Goal: Transaction & Acquisition: Purchase product/service

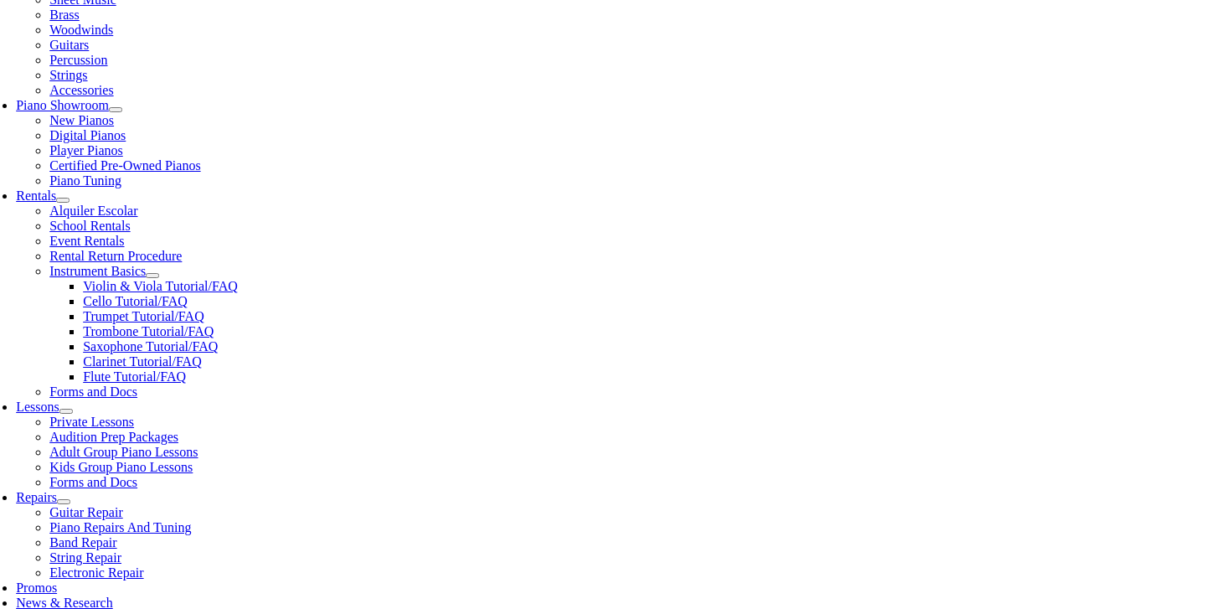
scroll to position [420, 0]
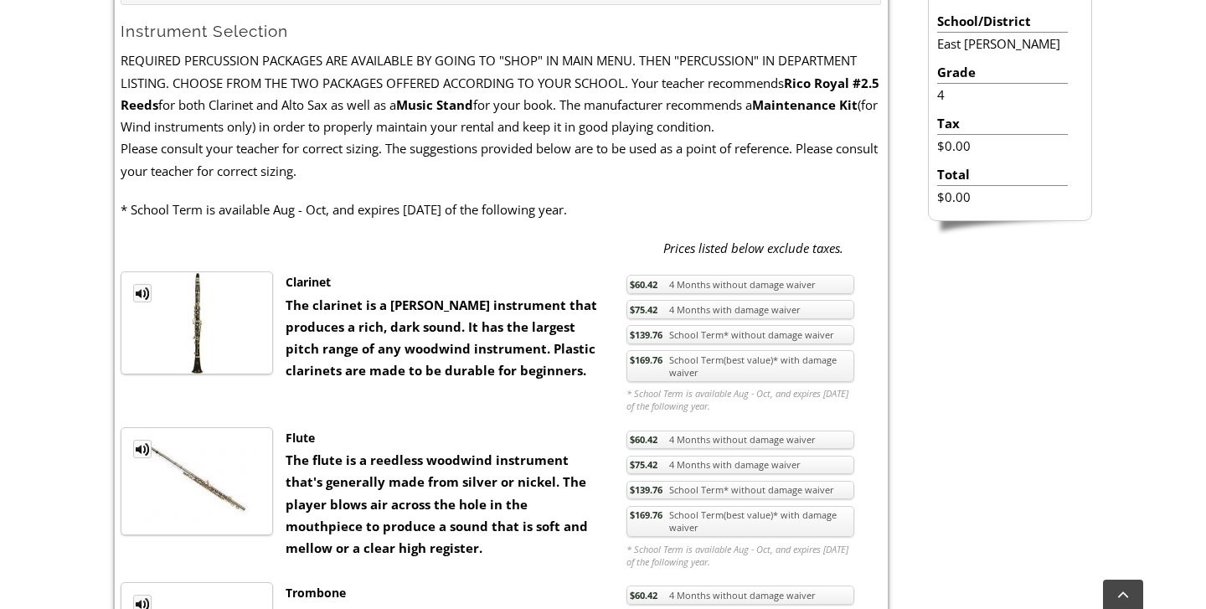
scroll to position [508, 0]
click at [651, 303] on span "$75.42" at bounding box center [644, 308] width 28 height 13
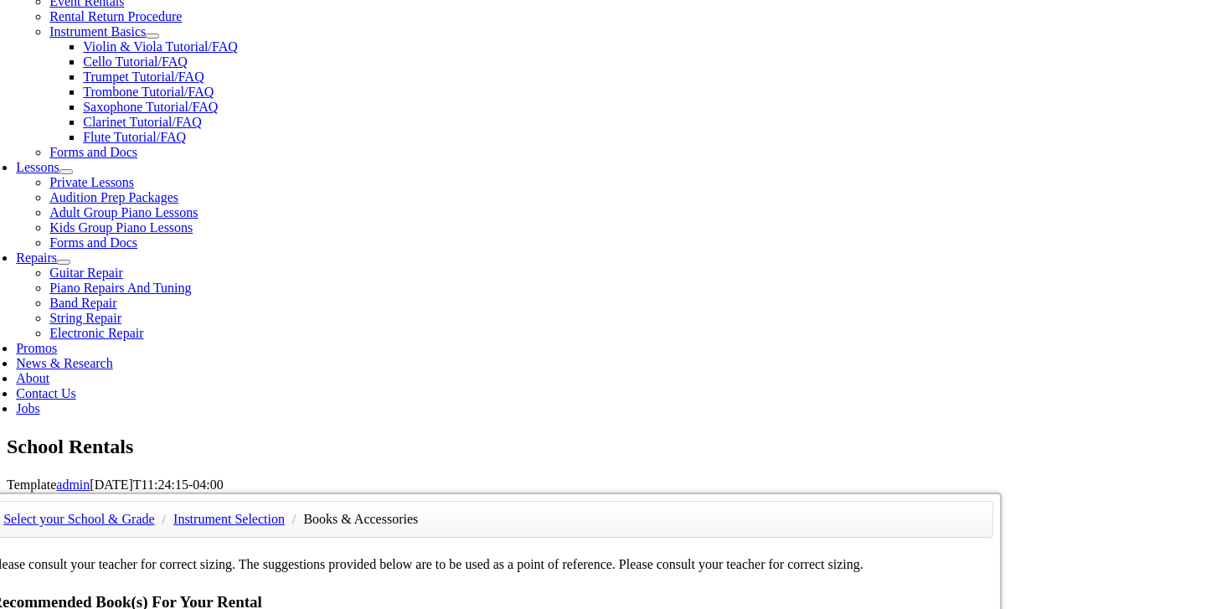
scroll to position [673, 0]
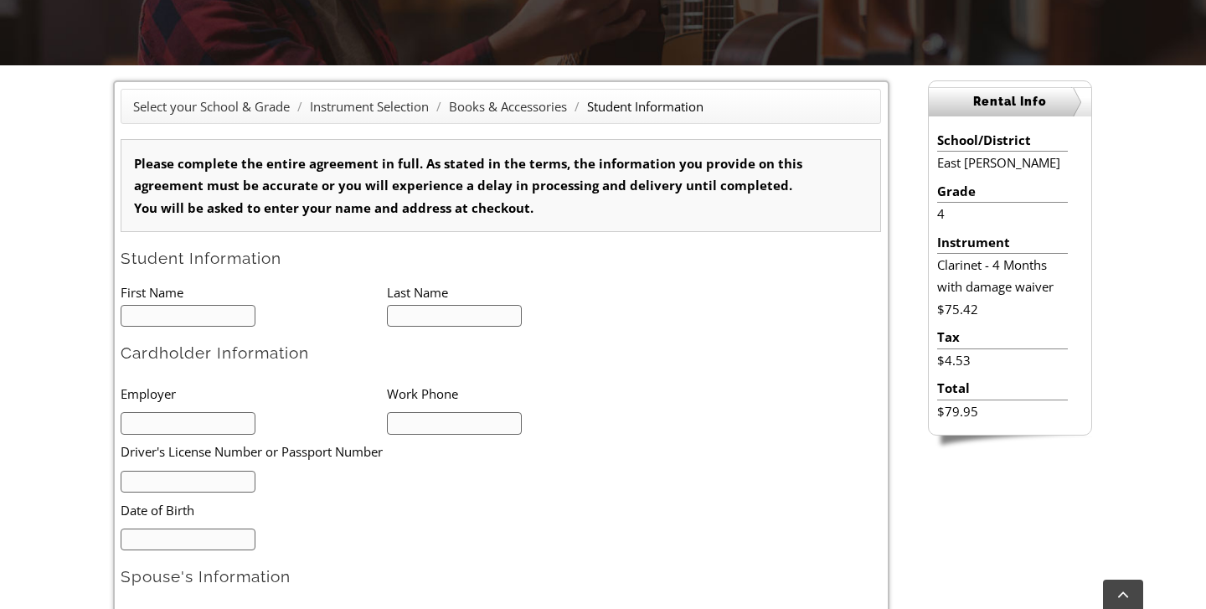
scroll to position [401, 0]
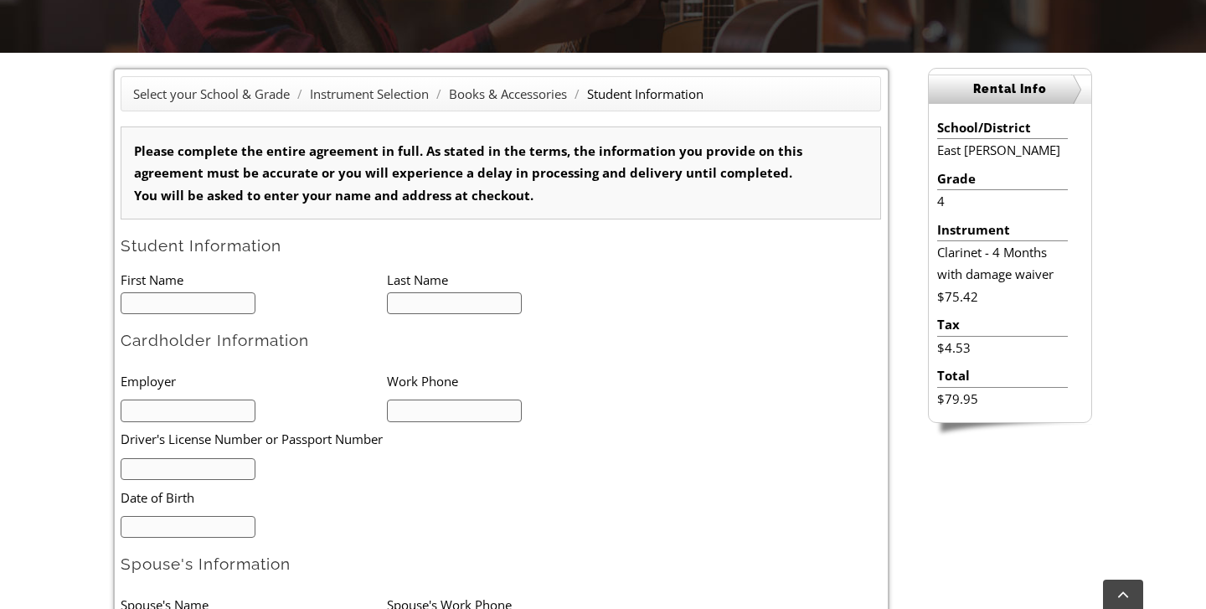
type input "1"
type input "Xavier"
type input "Savage"
click at [217, 462] on input "text" at bounding box center [188, 469] width 135 height 23
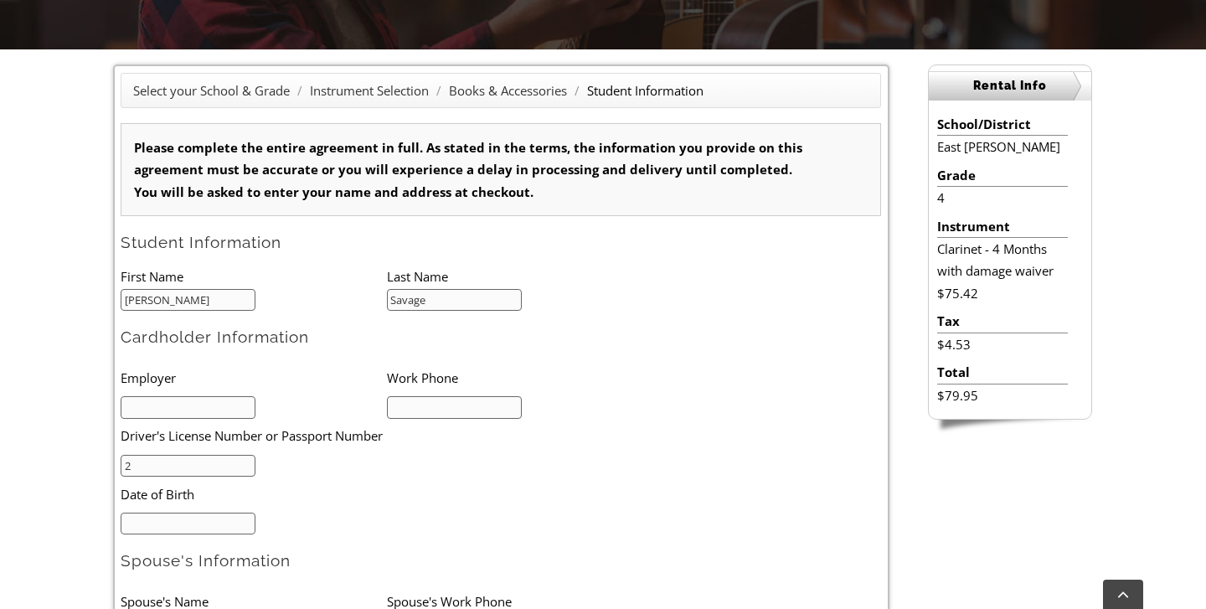
scroll to position [1, 0]
type input "26167653"
type input "02/1d/yyyy"
drag, startPoint x: 183, startPoint y: 467, endPoint x: 125, endPoint y: 460, distance: 59.0
click at [125, 460] on input "26167653" at bounding box center [188, 466] width 135 height 23
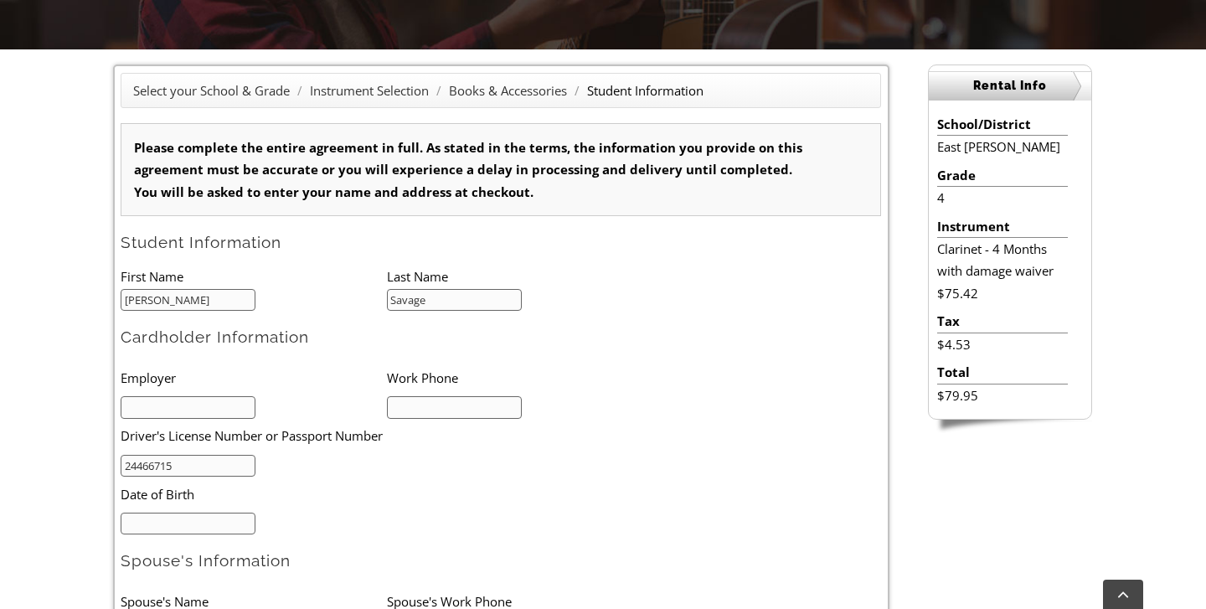
type input "24466715"
click at [171, 530] on input "mm/dd/yyyy" at bounding box center [188, 524] width 135 height 23
type input "11/21/1976"
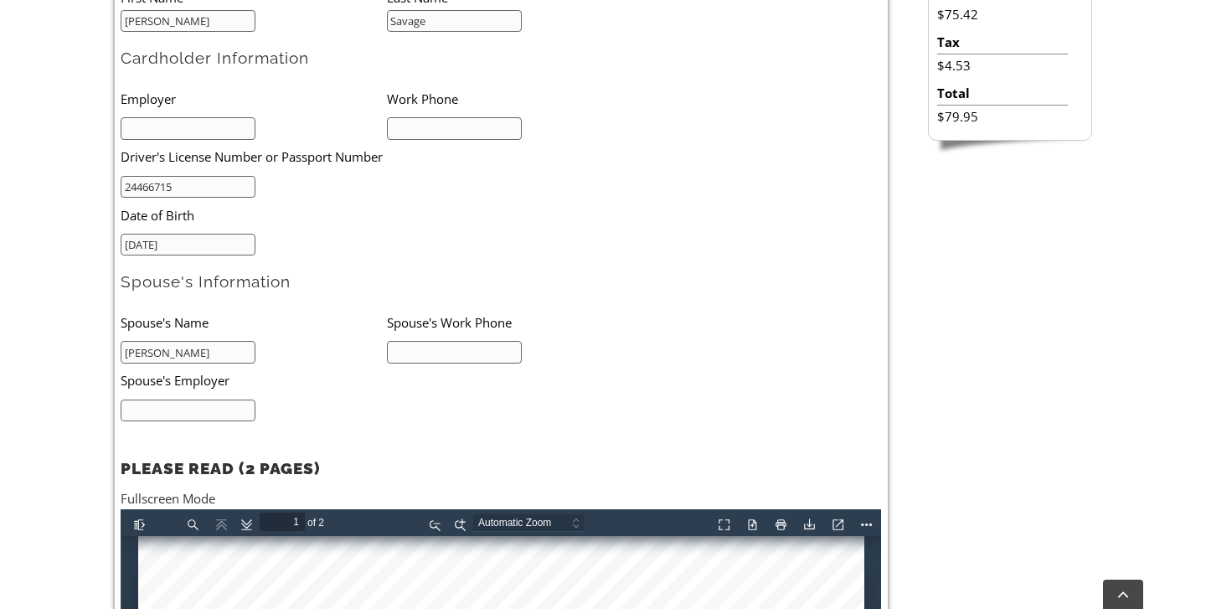
scroll to position [684, 0]
click at [234, 348] on input "Dana" at bounding box center [188, 351] width 135 height 23
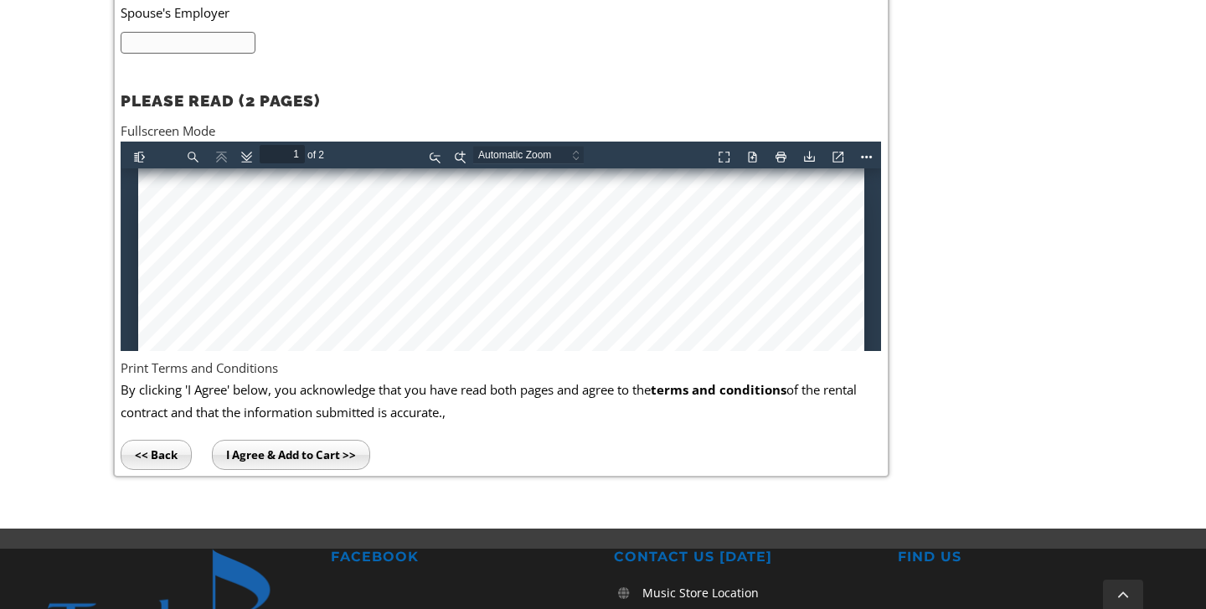
scroll to position [1054, 0]
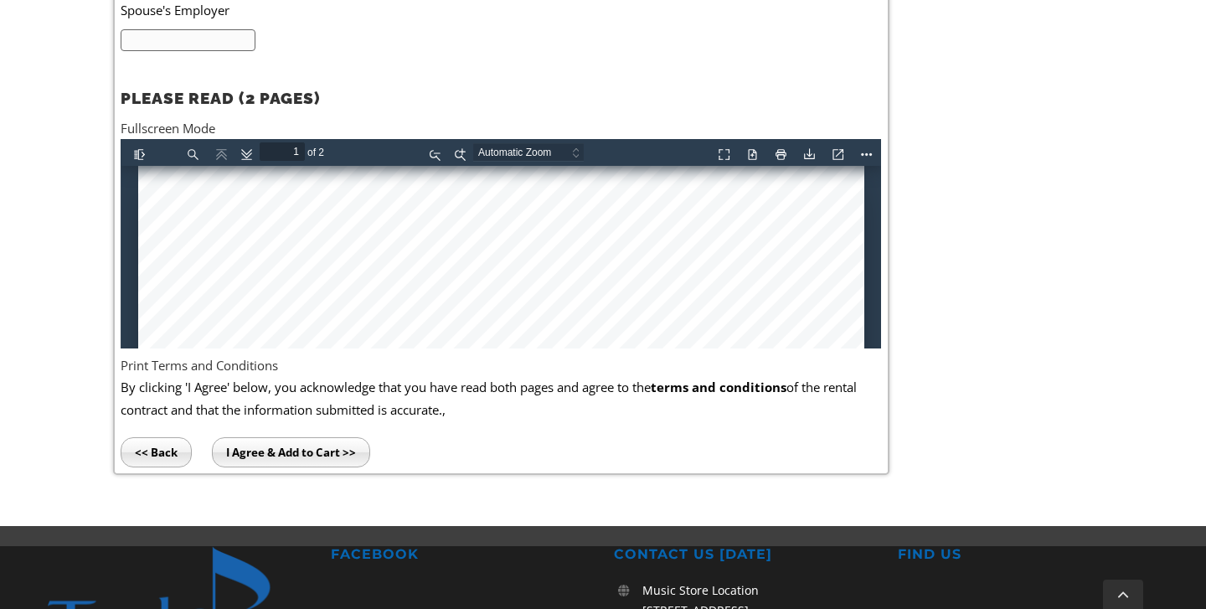
type input "Dana Savage"
click at [256, 448] on input "I Agree & Add to Cart >>" at bounding box center [291, 452] width 158 height 30
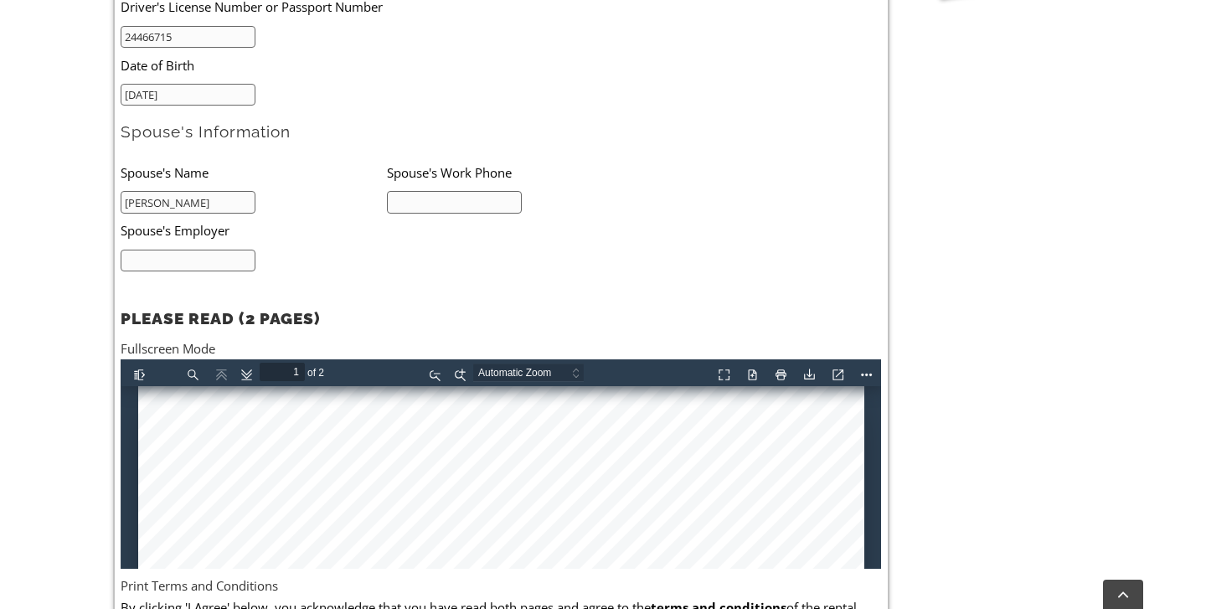
scroll to position [785, 0]
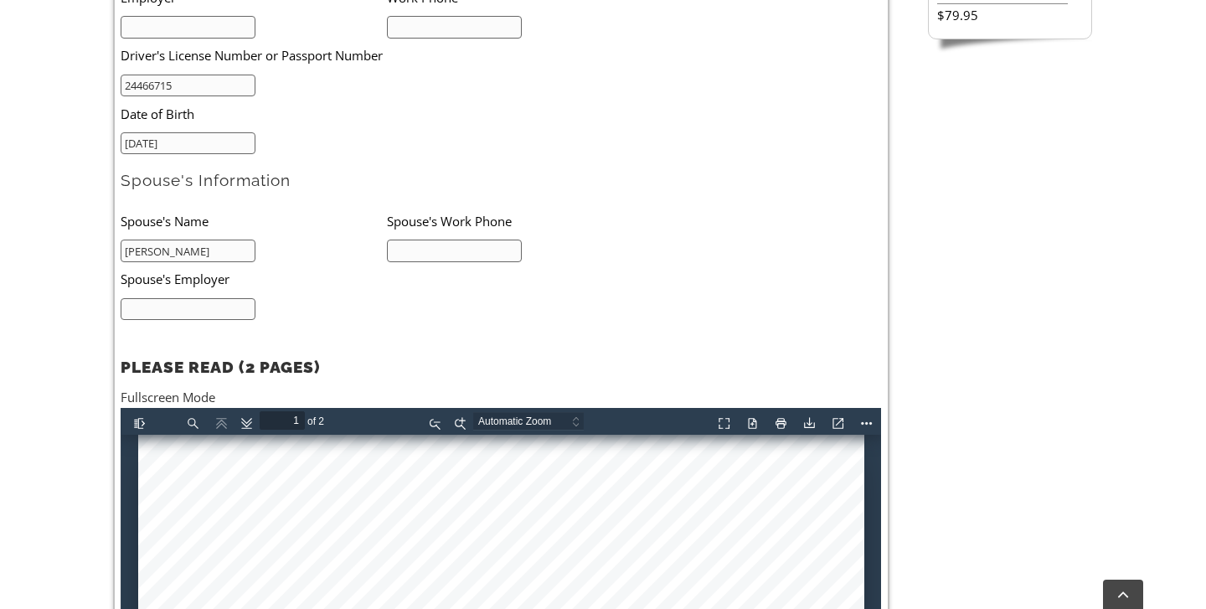
click at [187, 312] on input "text" at bounding box center [188, 309] width 135 height 23
drag, startPoint x: 121, startPoint y: 302, endPoint x: 229, endPoint y: 296, distance: 108.3
click at [229, 298] on input "2154332345" at bounding box center [188, 309] width 135 height 23
drag, startPoint x: 224, startPoint y: 300, endPoint x: 70, endPoint y: 299, distance: 154.1
click at [70, 299] on div "Select your School & Grade / Instrument Selection / Books & Accessories / Stude…" at bounding box center [603, 231] width 1206 height 1125
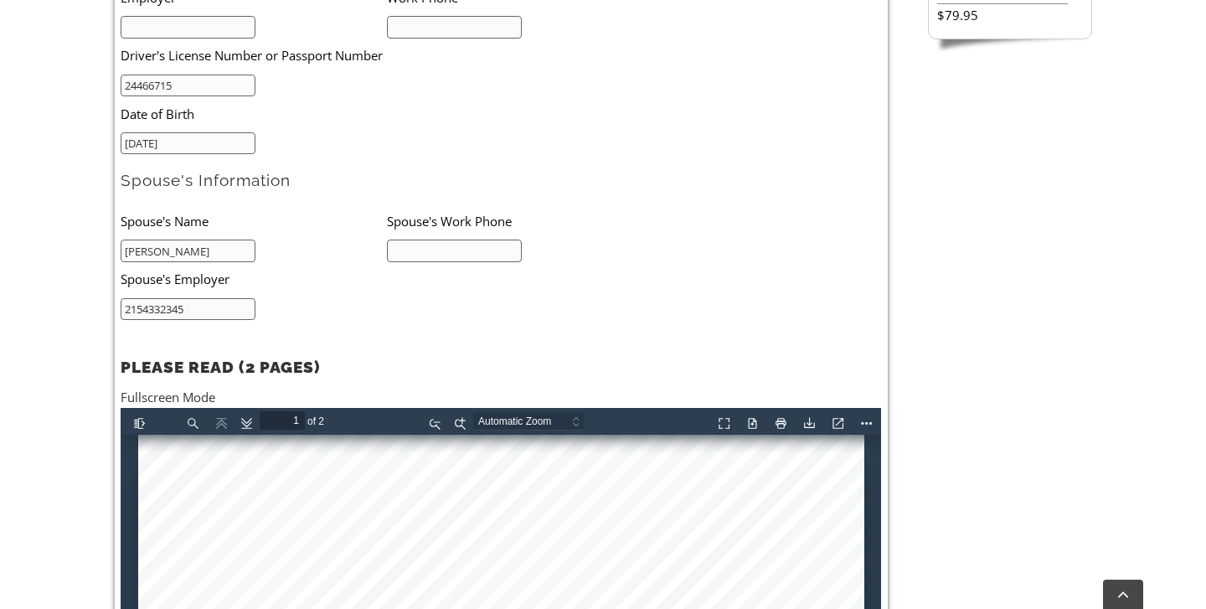
type input "2154332345"
click at [417, 244] on input "text" at bounding box center [454, 251] width 135 height 23
paste input "2154332345"
type input "2154332345"
drag, startPoint x: 217, startPoint y: 302, endPoint x: 0, endPoint y: 279, distance: 218.1
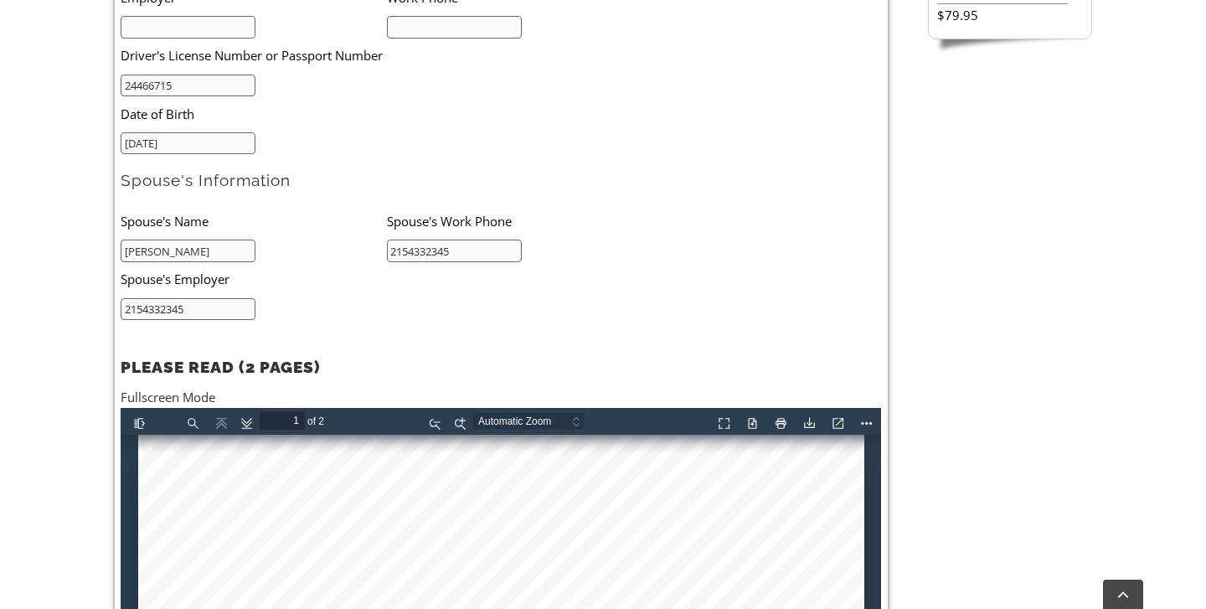
click at [0, 279] on div "Select your School & Grade / Instrument Selection / Books & Accessories / Stude…" at bounding box center [603, 231] width 1206 height 1125
type input "WreckStop Towing"
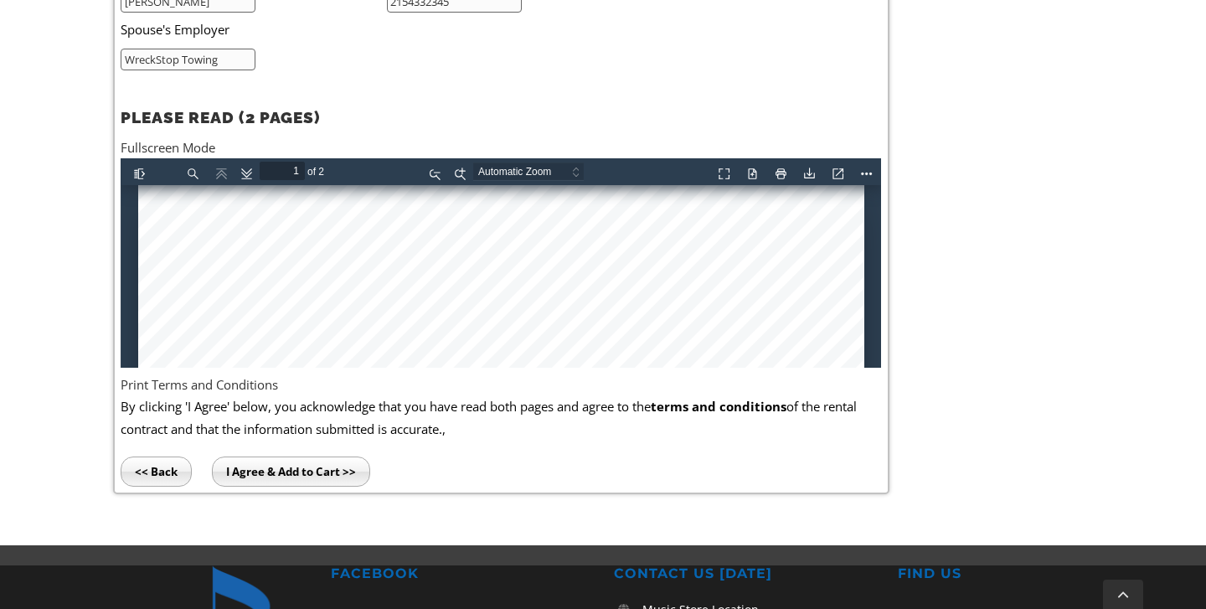
scroll to position [1037, 0]
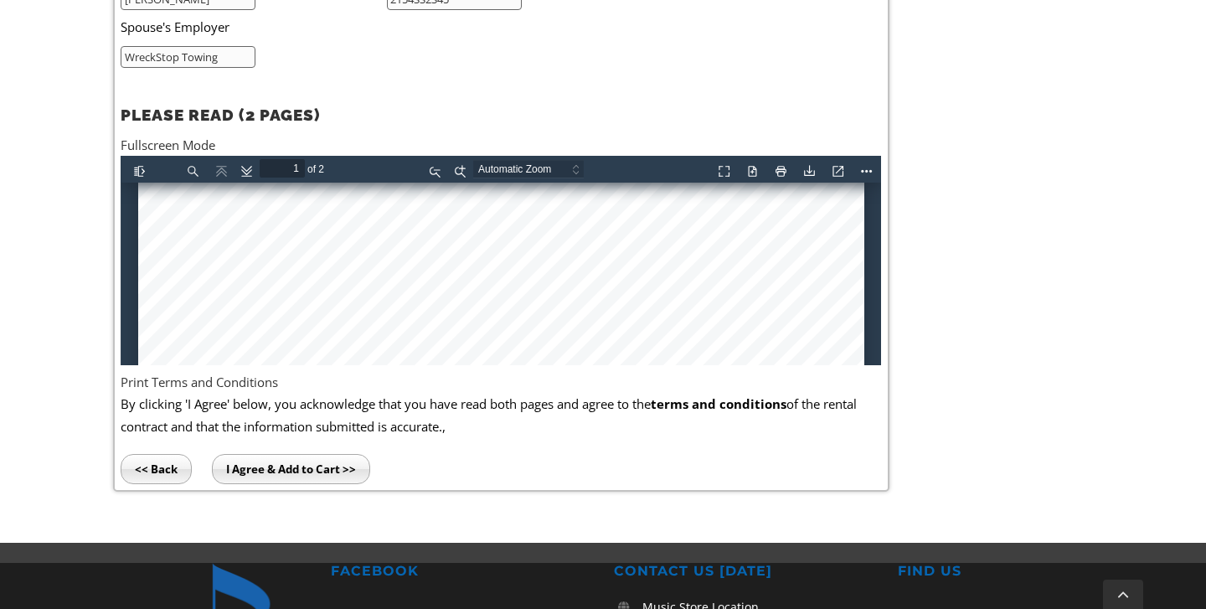
type input "2"
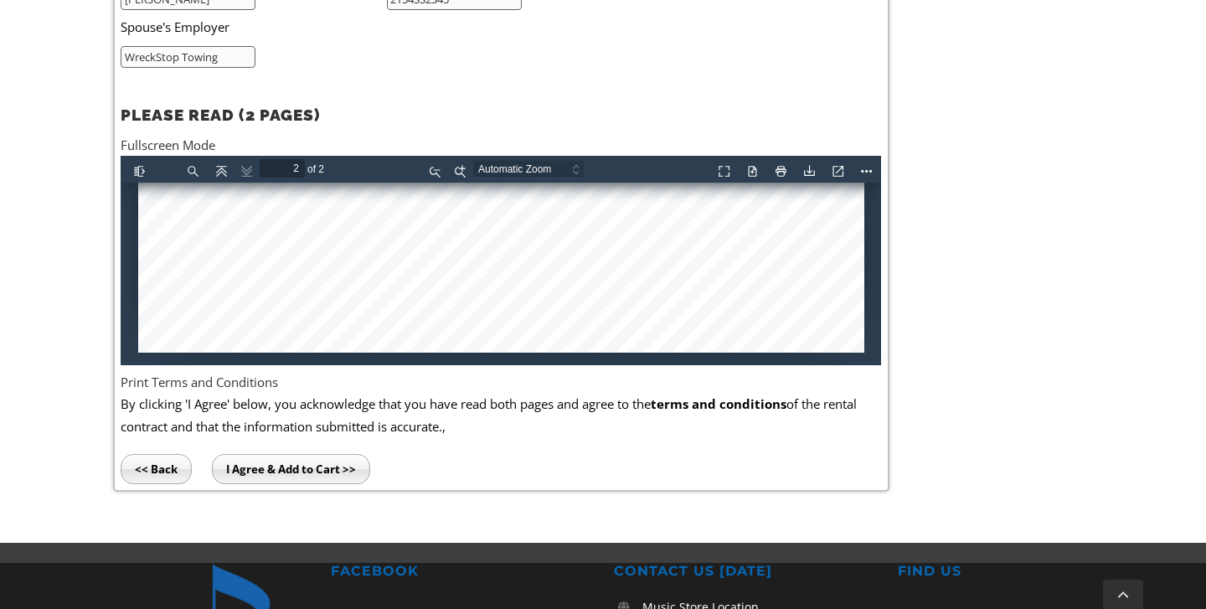
scroll to position [2237, 0]
type input "WreckStop Towing"
click at [285, 443] on li "By clicking 'I Agree' below, you acknowledge that you have read both pages and …" at bounding box center [501, 438] width 761 height 91
click at [281, 454] on input "I Agree & Add to Cart >>" at bounding box center [291, 469] width 158 height 30
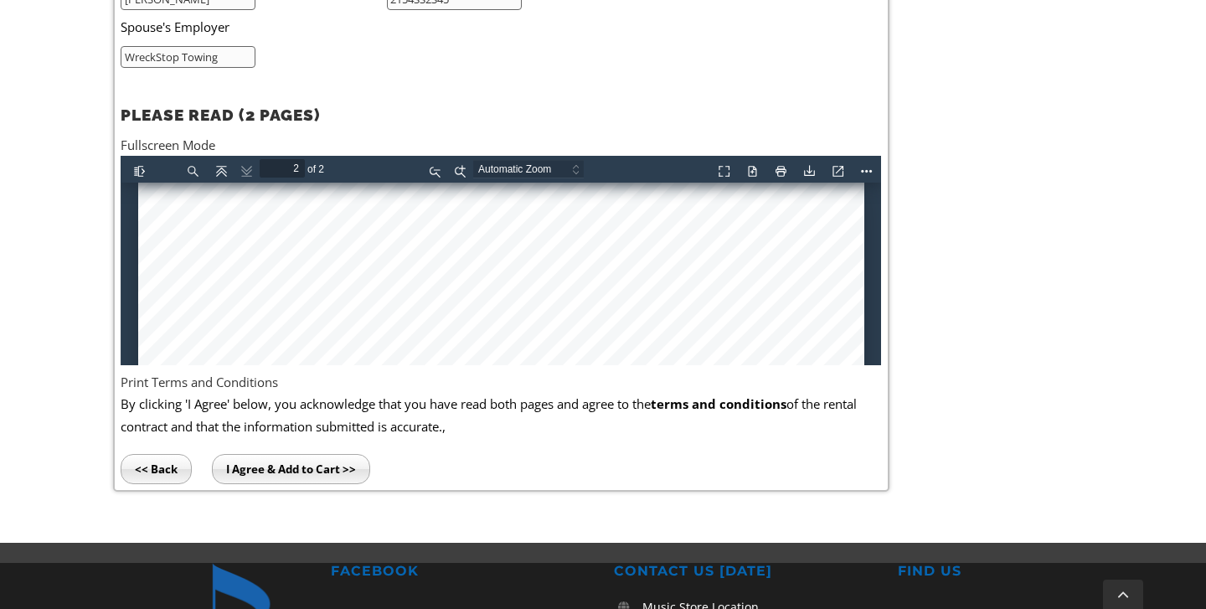
type input "1"
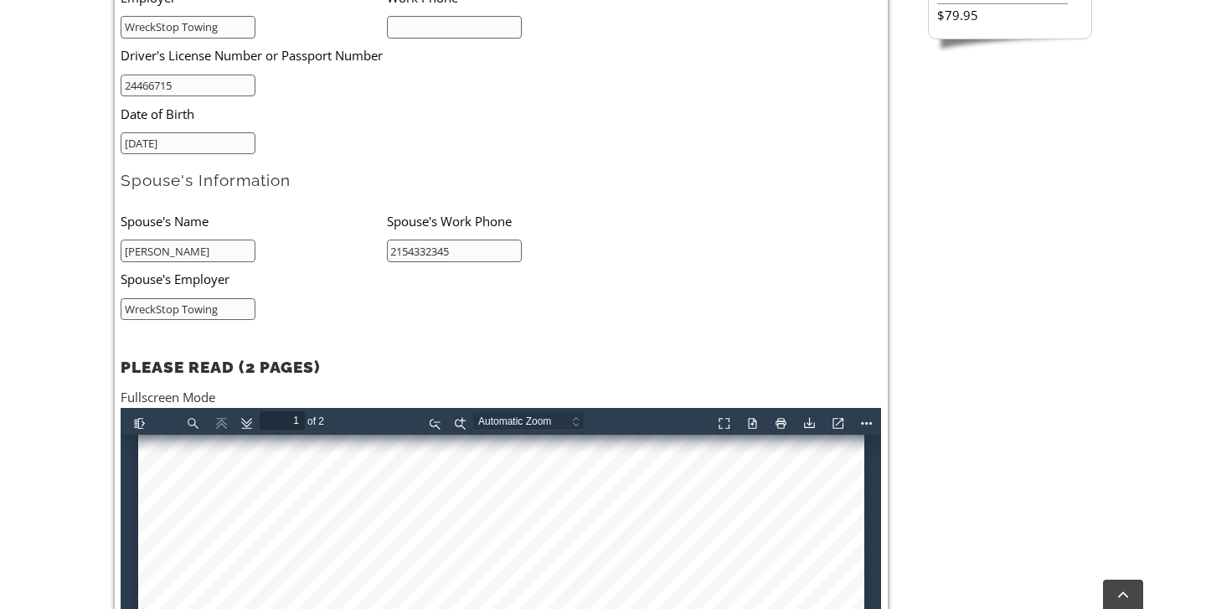
scroll to position [787, 0]
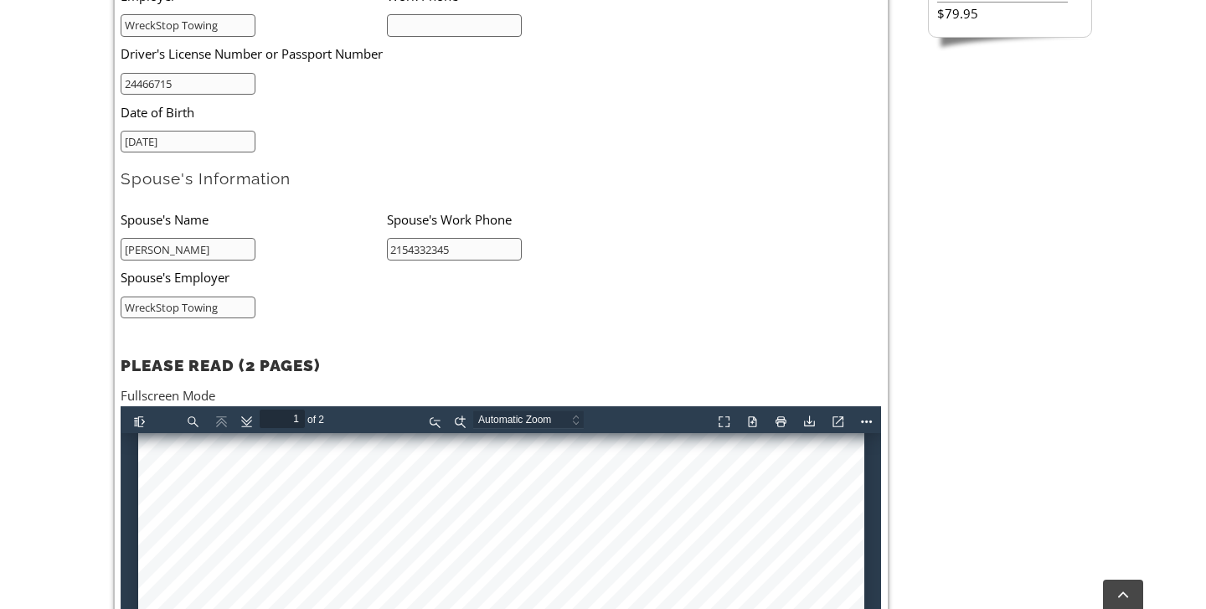
type input "WreckStop Towing"
type input "2154332345"
drag, startPoint x: 475, startPoint y: 239, endPoint x: 352, endPoint y: 239, distance: 123.1
click at [352, 239] on ul "Spouse's Name Spouse's Work Phone Dana Savage 2154332345 Spouse's Employer Wrec…" at bounding box center [387, 260] width 532 height 116
type input "na"
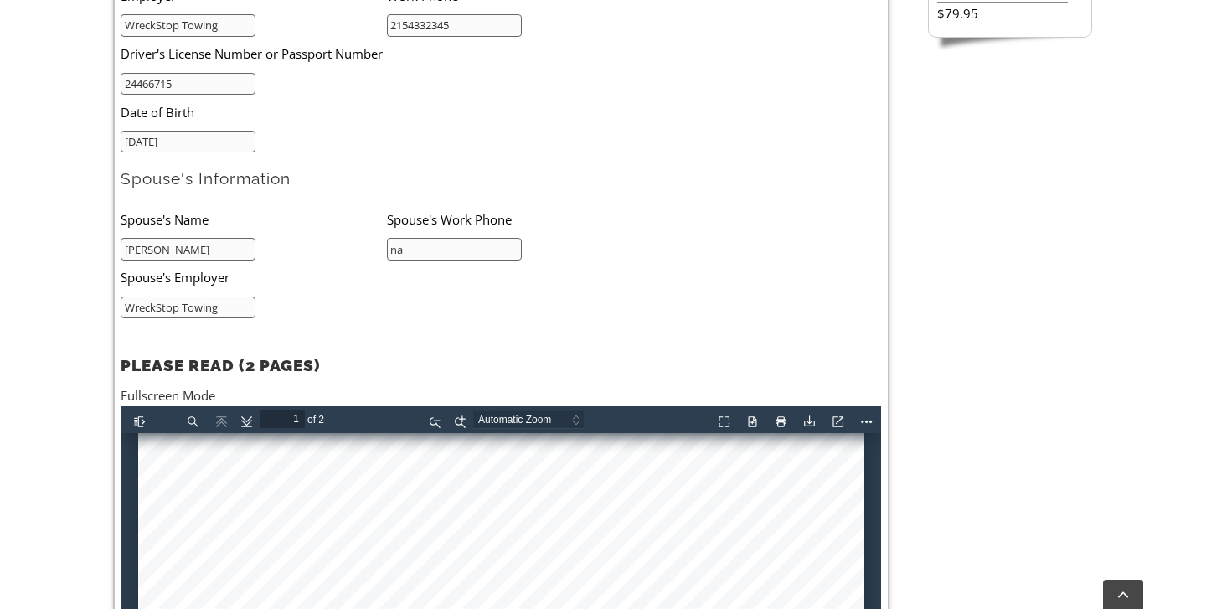
drag, startPoint x: 226, startPoint y: 304, endPoint x: 69, endPoint y: 304, distance: 157.5
click at [69, 304] on div "Select your School & Grade / Instrument Selection / Books & Accessories / Stude…" at bounding box center [603, 229] width 1206 height 1125
type input "na"
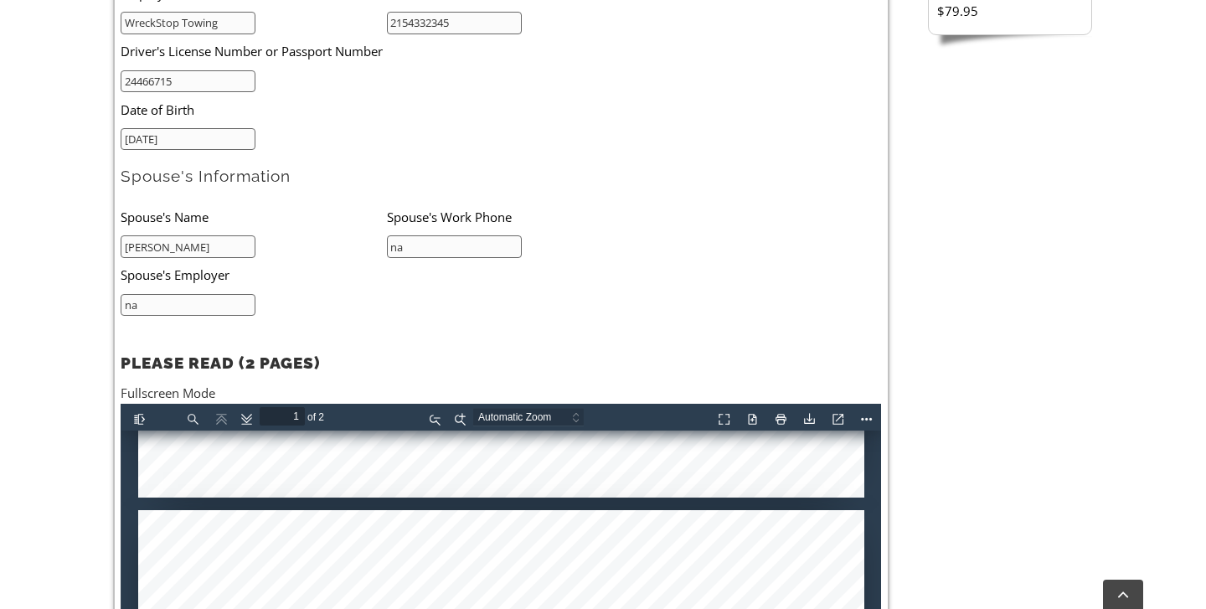
type input "2"
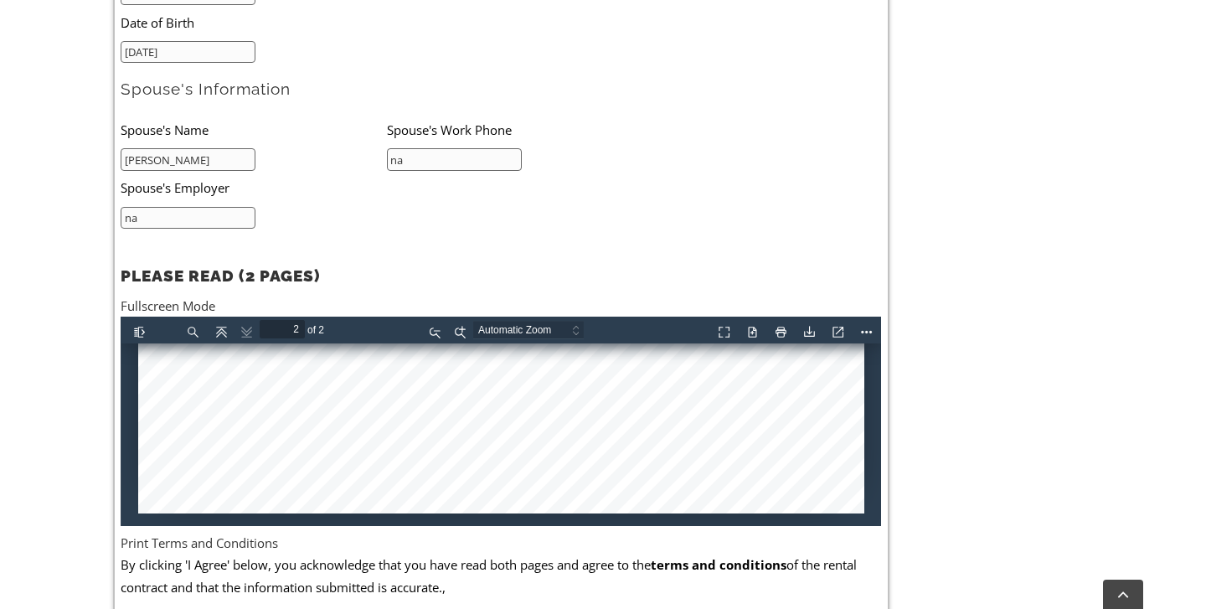
scroll to position [976, 0]
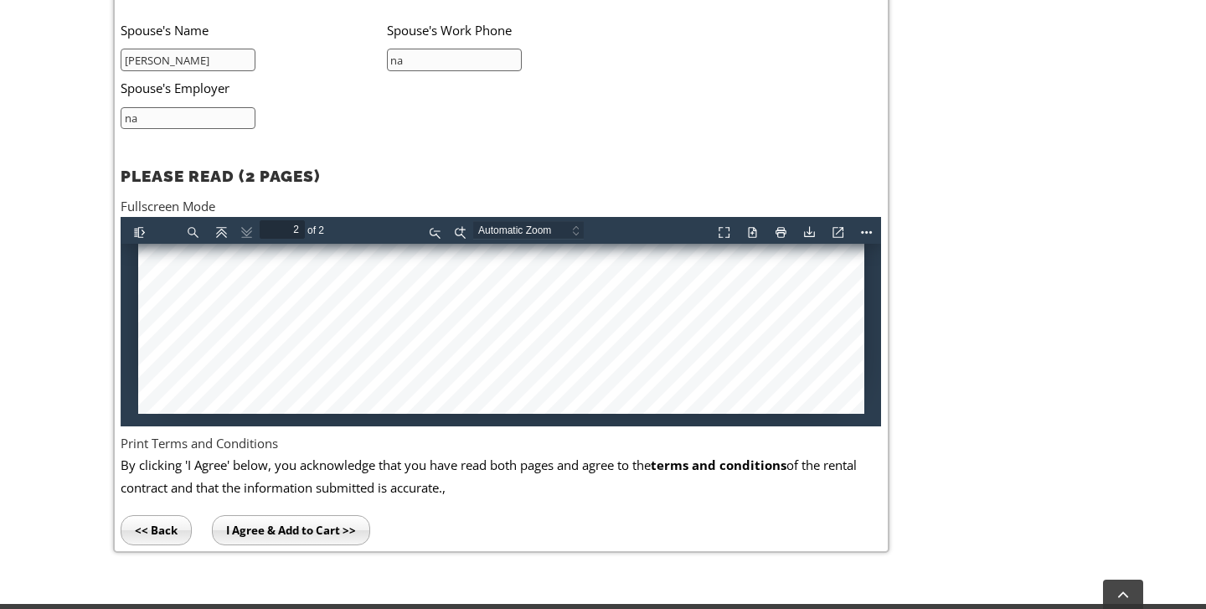
type input "na"
click at [287, 526] on input "I Agree & Add to Cart >>" at bounding box center [291, 530] width 158 height 30
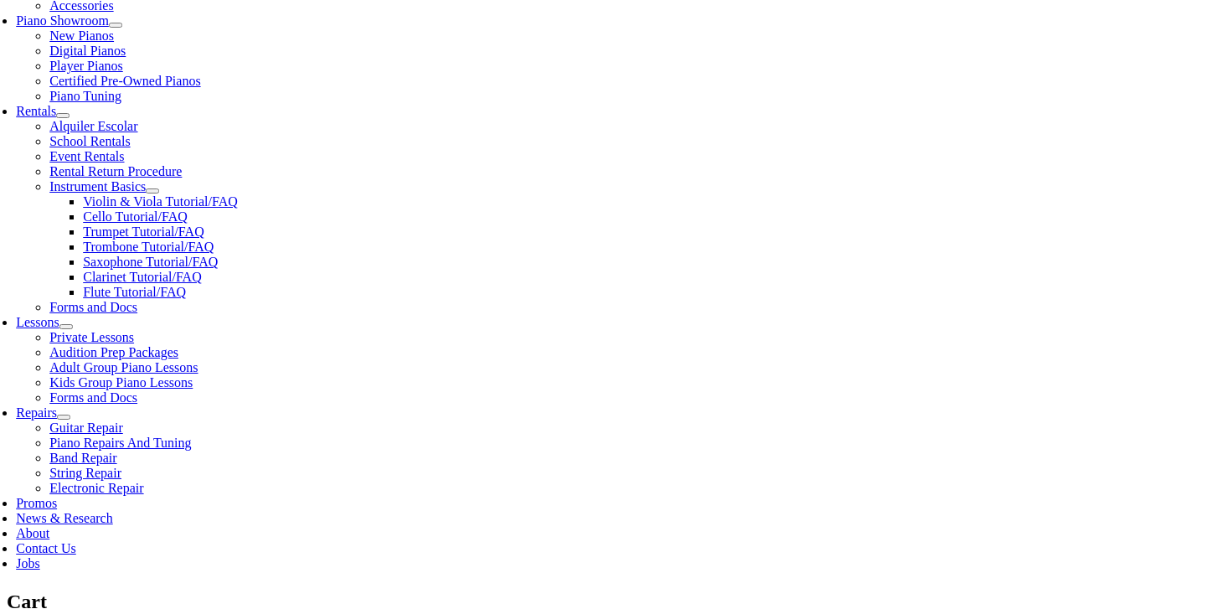
scroll to position [516, 0]
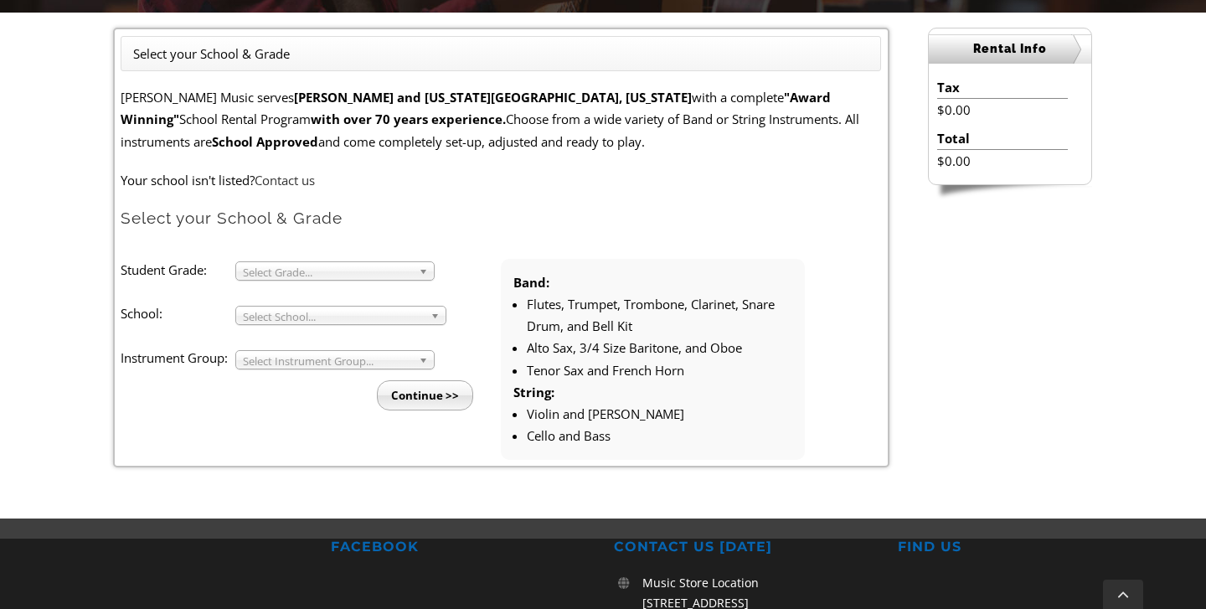
scroll to position [473, 0]
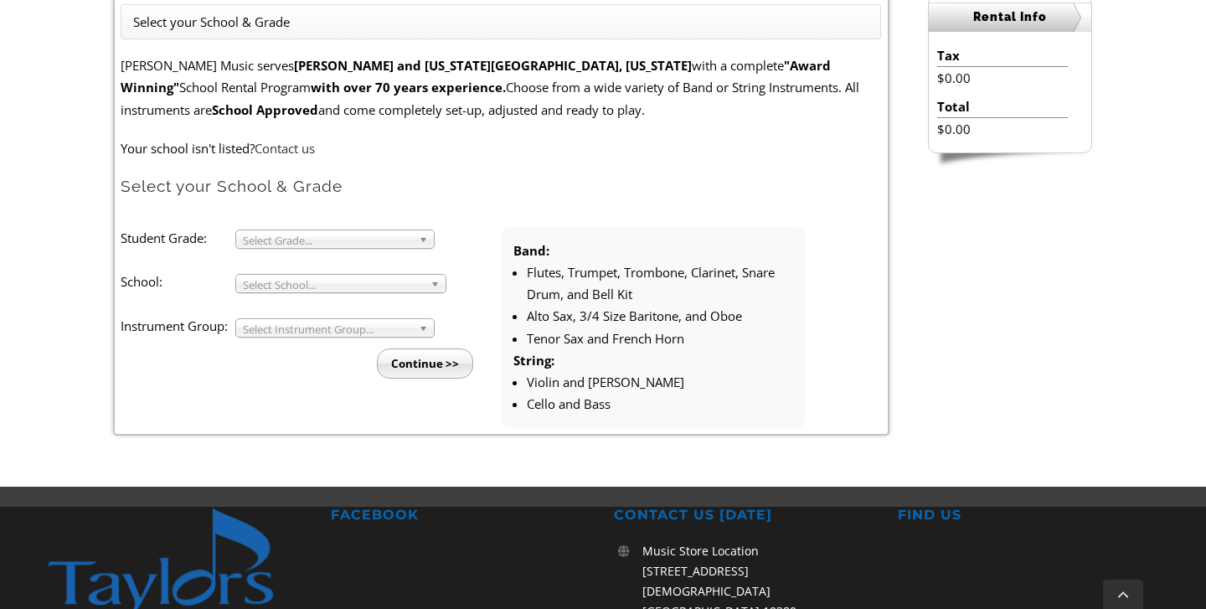
click at [426, 239] on b at bounding box center [426, 239] width 15 height 18
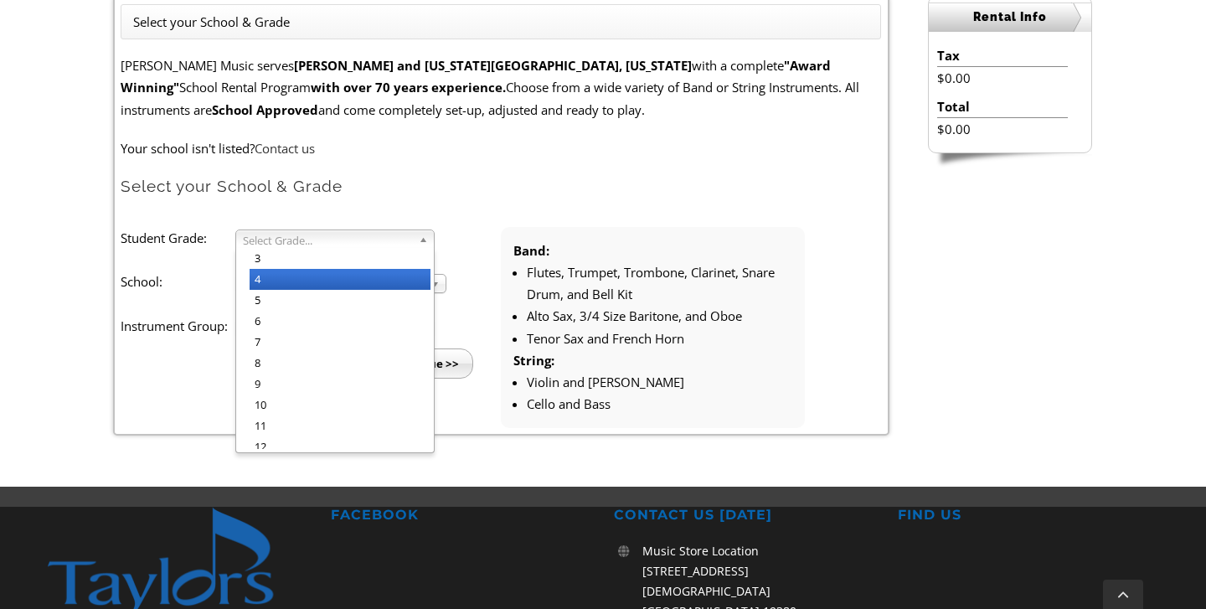
click at [396, 269] on li "4" at bounding box center [340, 279] width 181 height 21
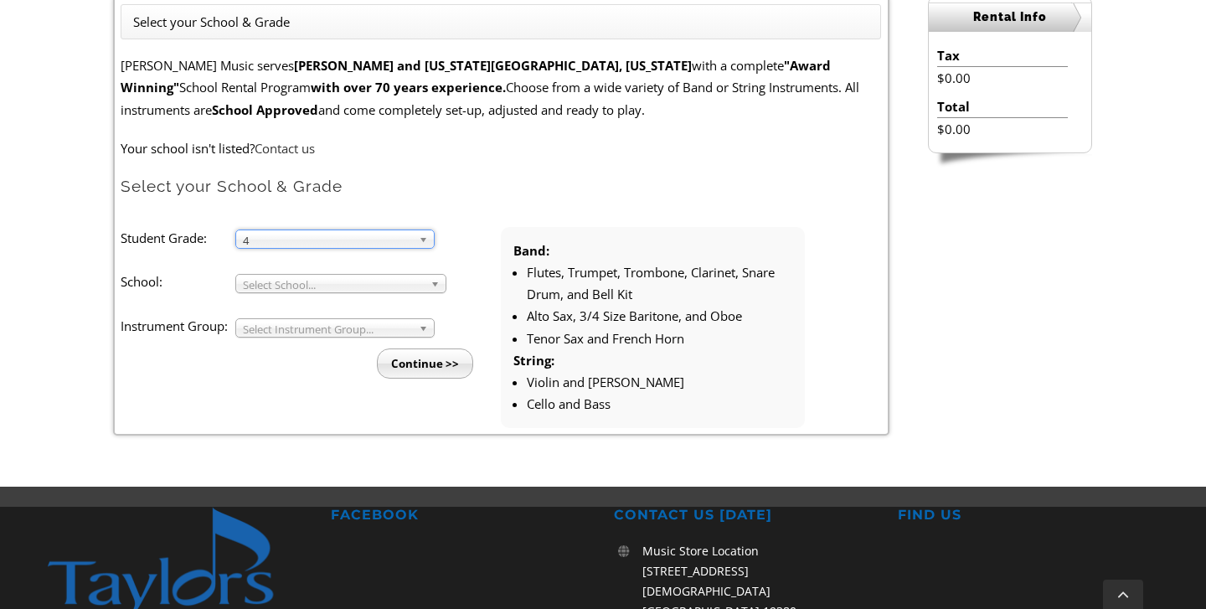
click at [392, 283] on span "Select School..." at bounding box center [333, 285] width 181 height 20
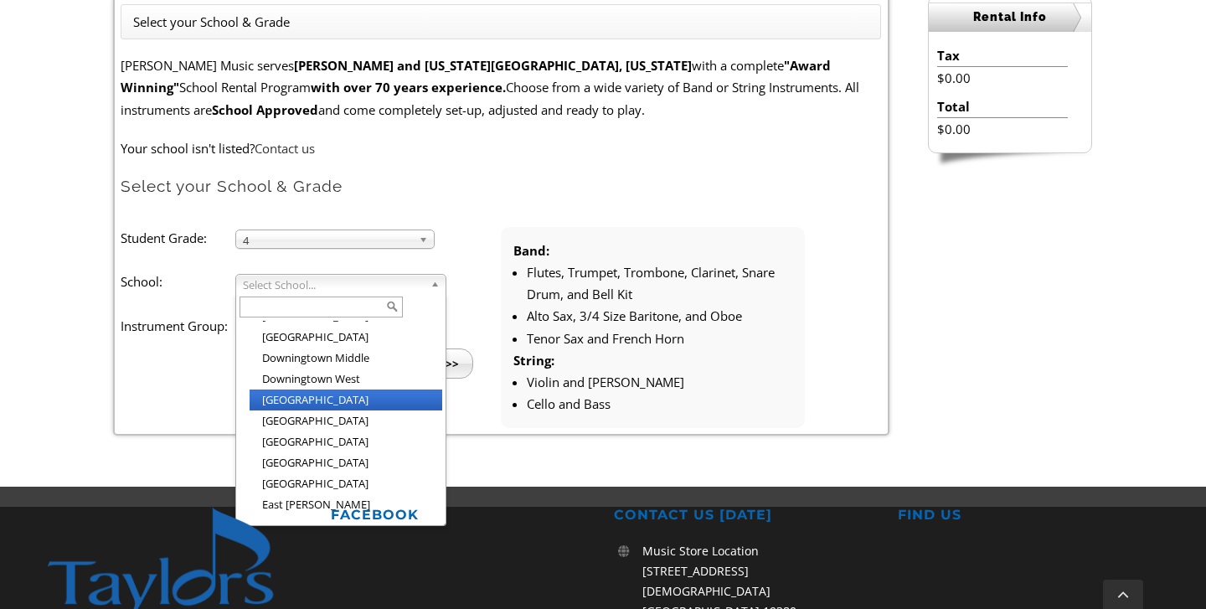
scroll to position [695, 0]
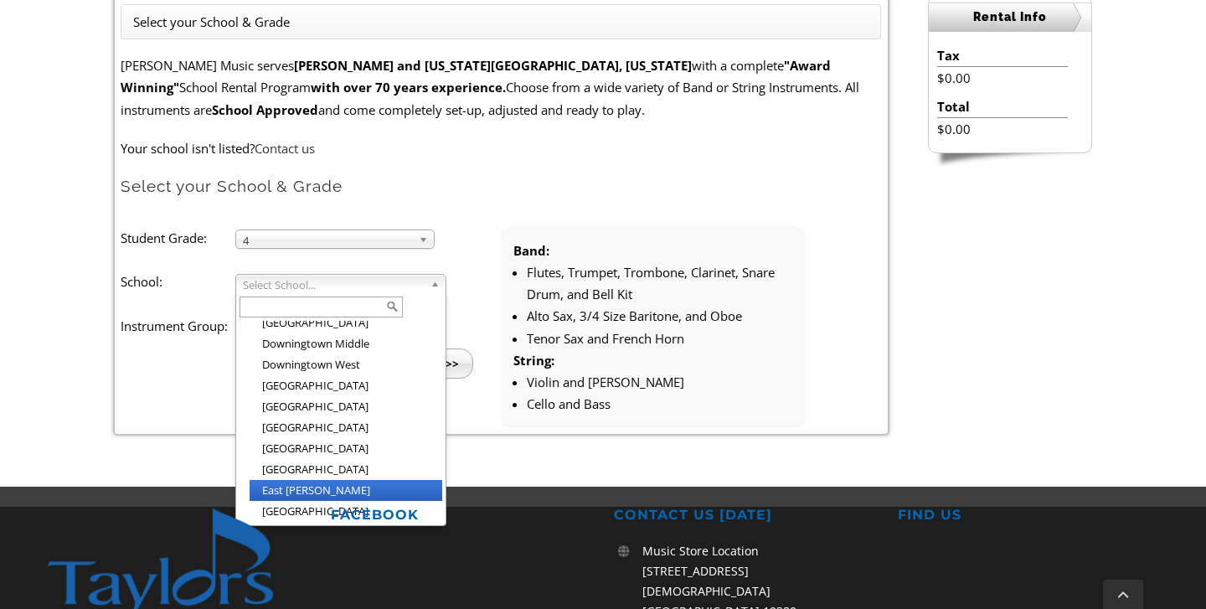
click at [330, 480] on li "East Ward" at bounding box center [346, 490] width 193 height 21
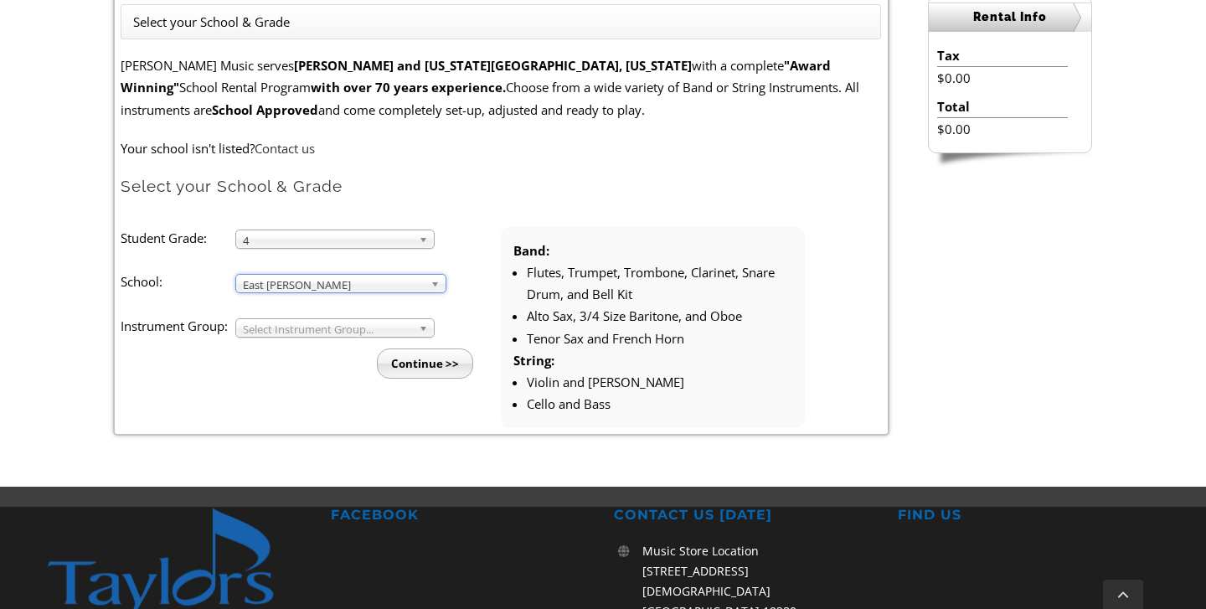
click at [333, 328] on span "Select Instrument Group..." at bounding box center [327, 329] width 169 height 20
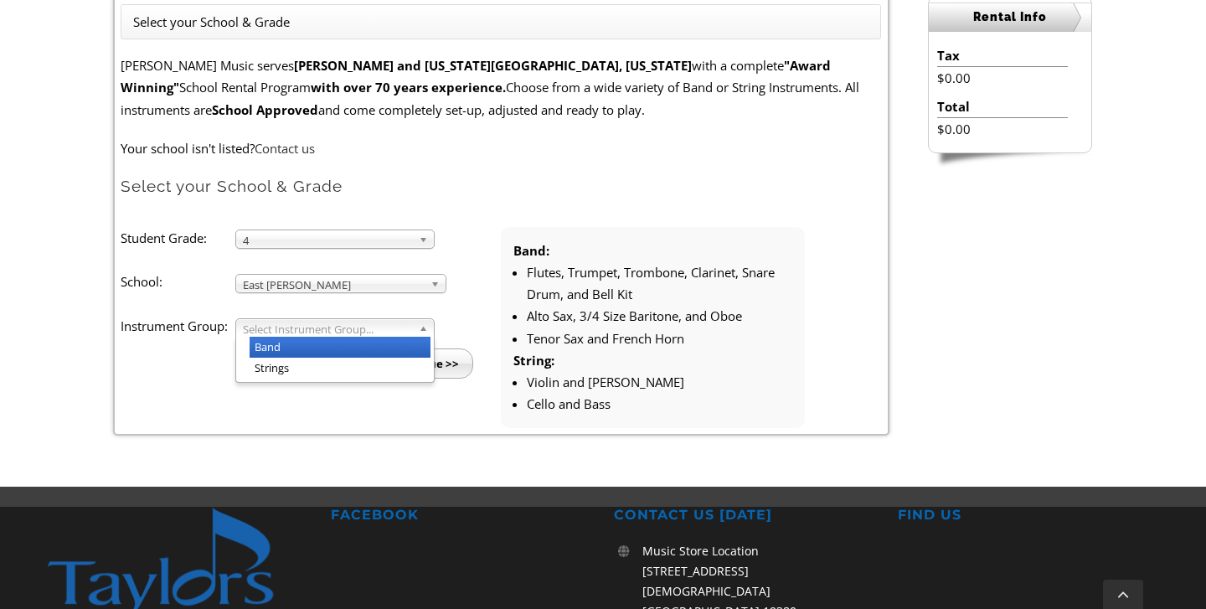
click at [325, 344] on li "Band" at bounding box center [340, 347] width 181 height 21
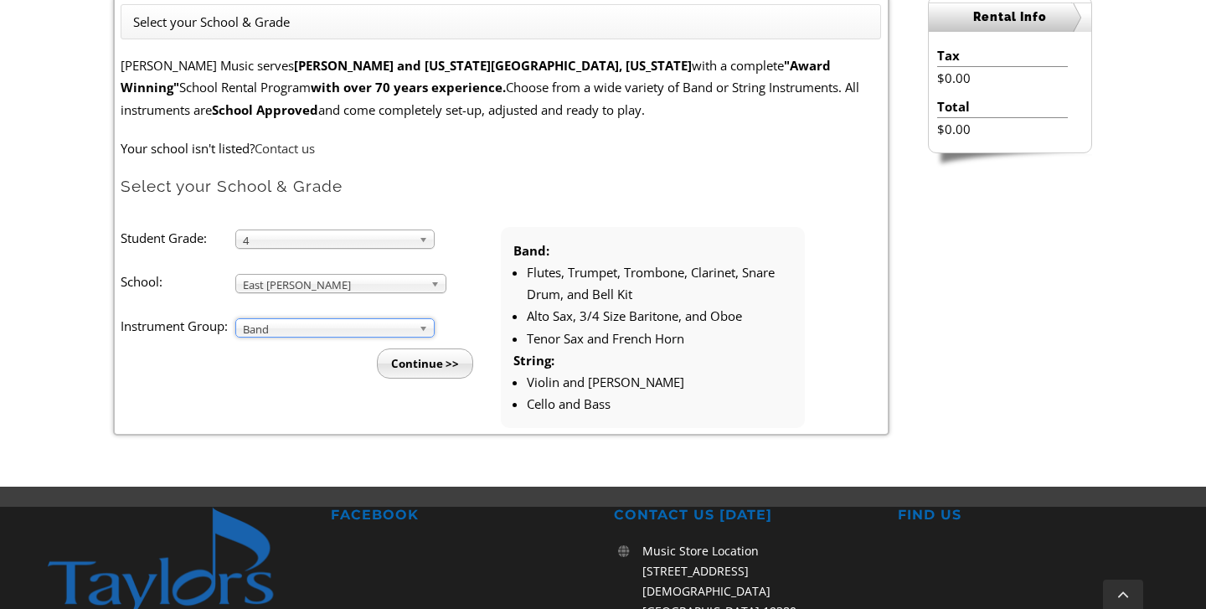
click at [450, 356] on input "Continue >>" at bounding box center [425, 363] width 96 height 30
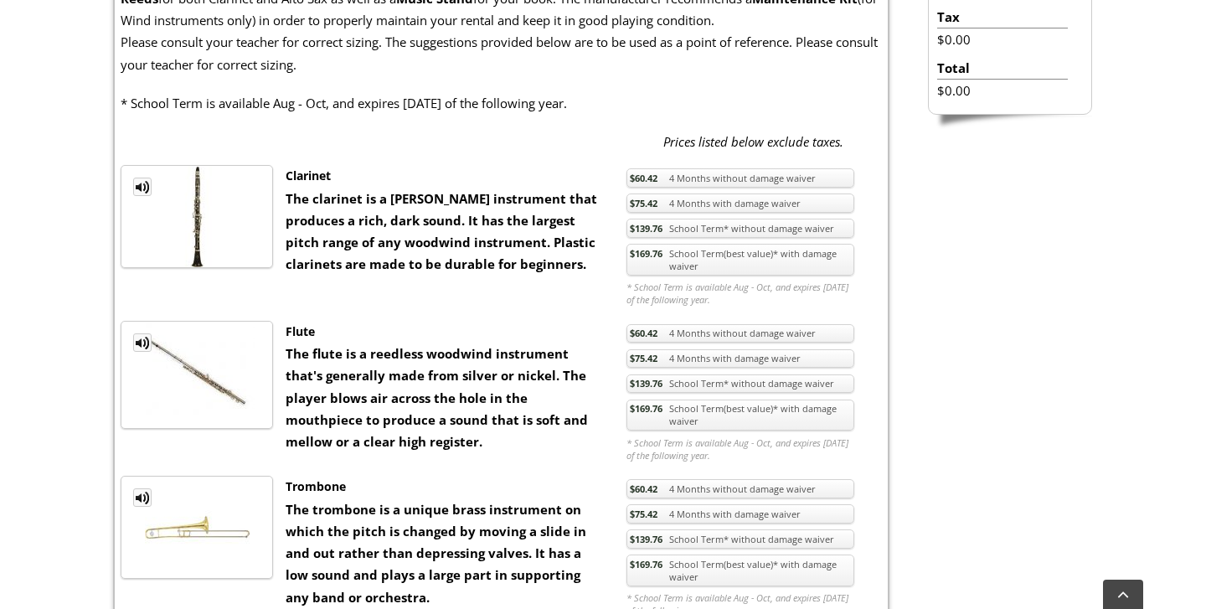
scroll to position [617, 0]
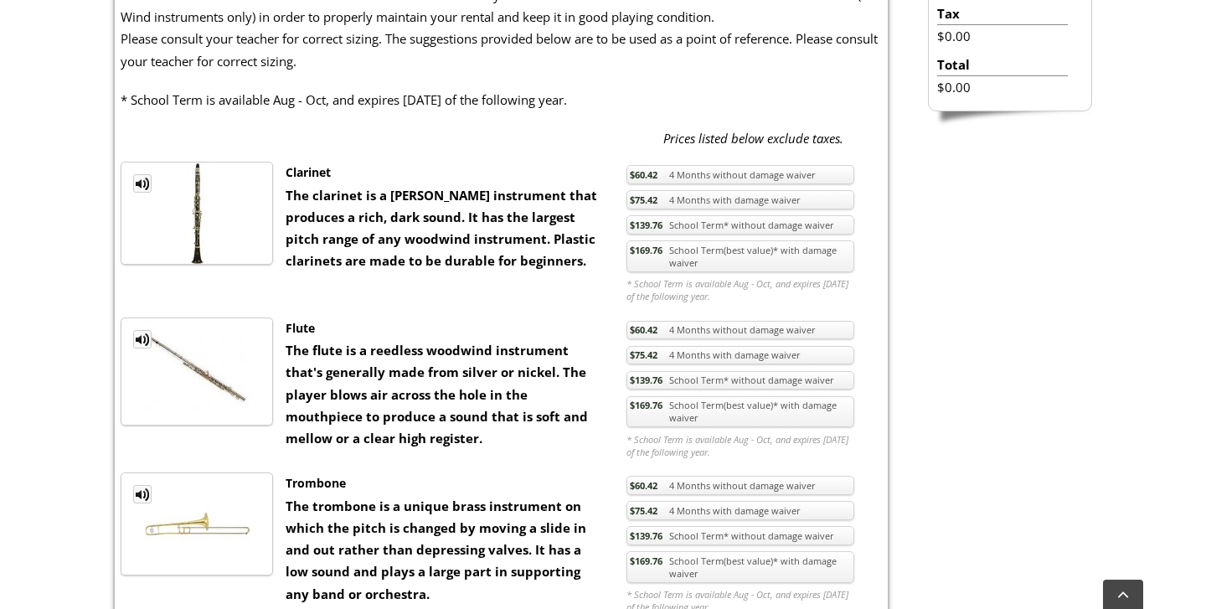
click at [663, 349] on link "$75.42 4 Months with damage waiver" at bounding box center [741, 355] width 228 height 19
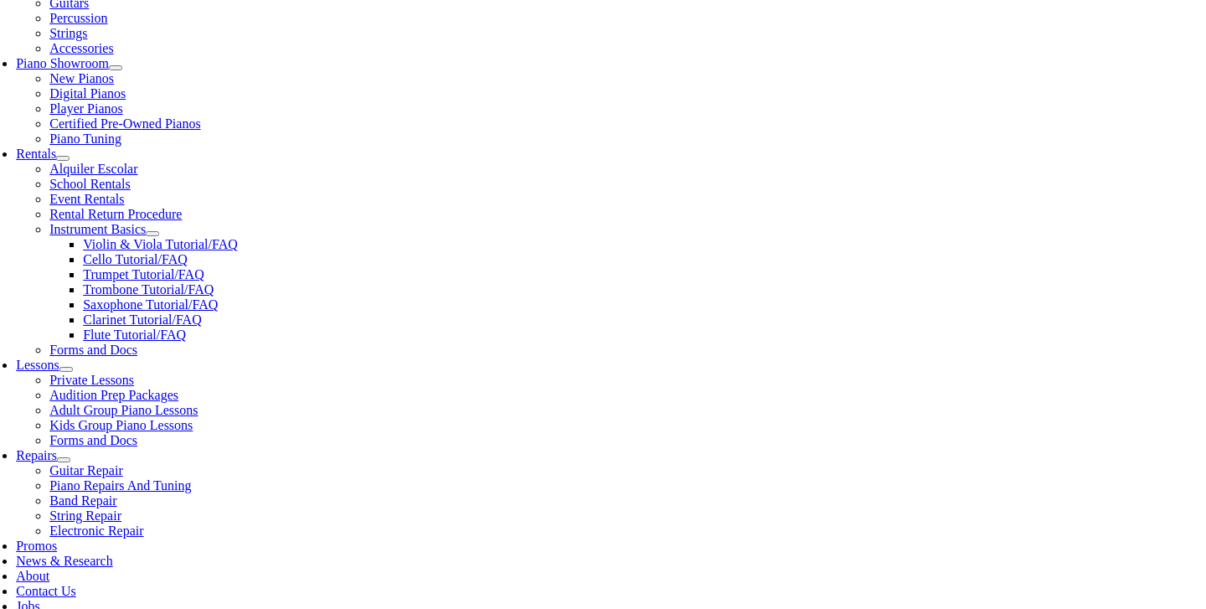
scroll to position [462, 0]
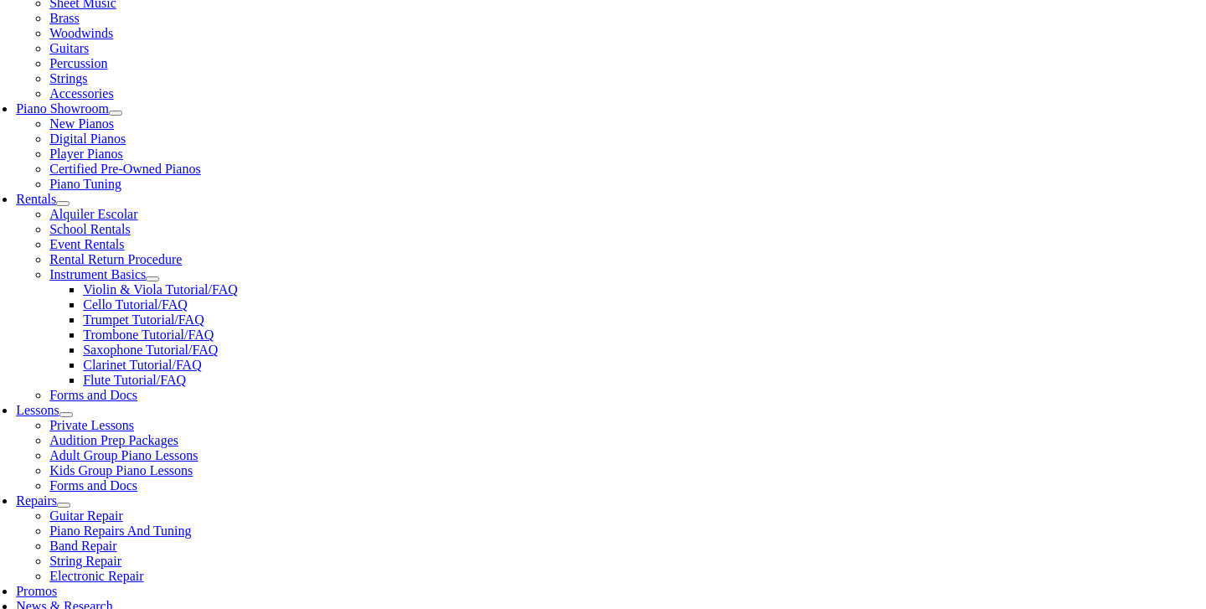
scroll to position [528, 0]
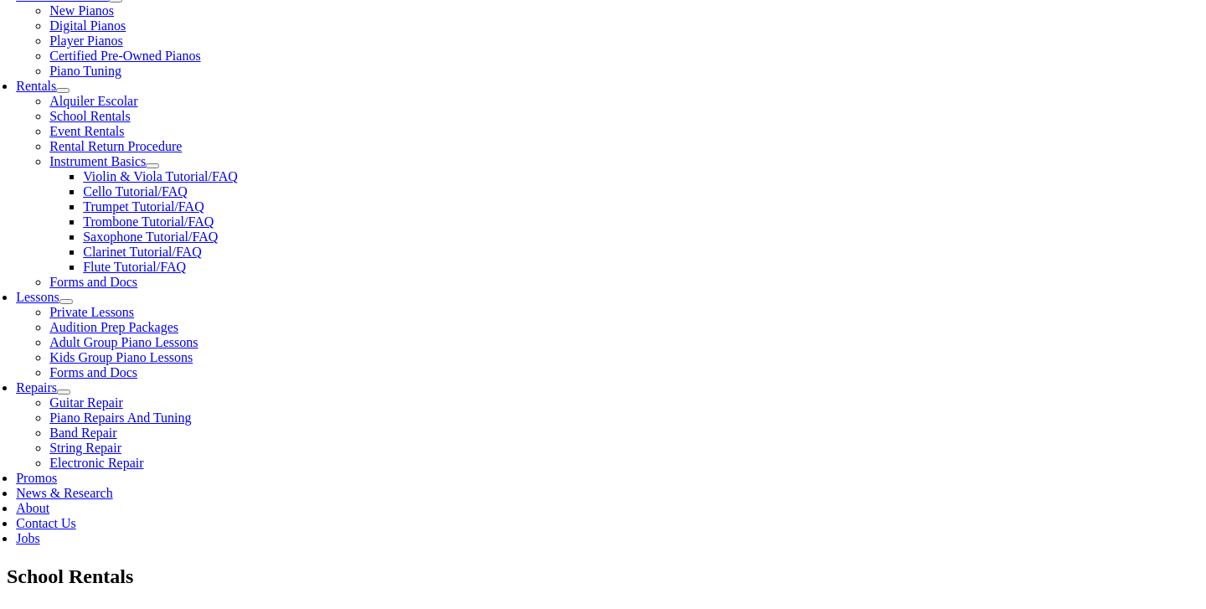
type input "1"
type input "Katalyna"
type input "Caballero"
type input "WreckStop Towing"
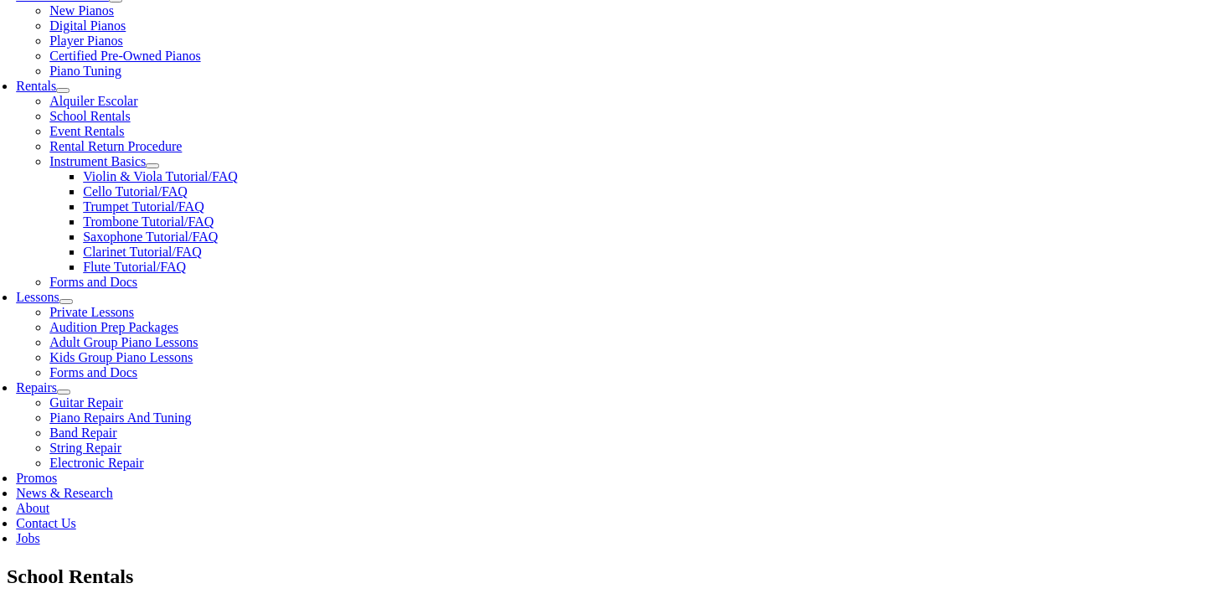
type input "2154332345"
type input "24466715"
type input "11/21/1976"
type input "Dana Savage"
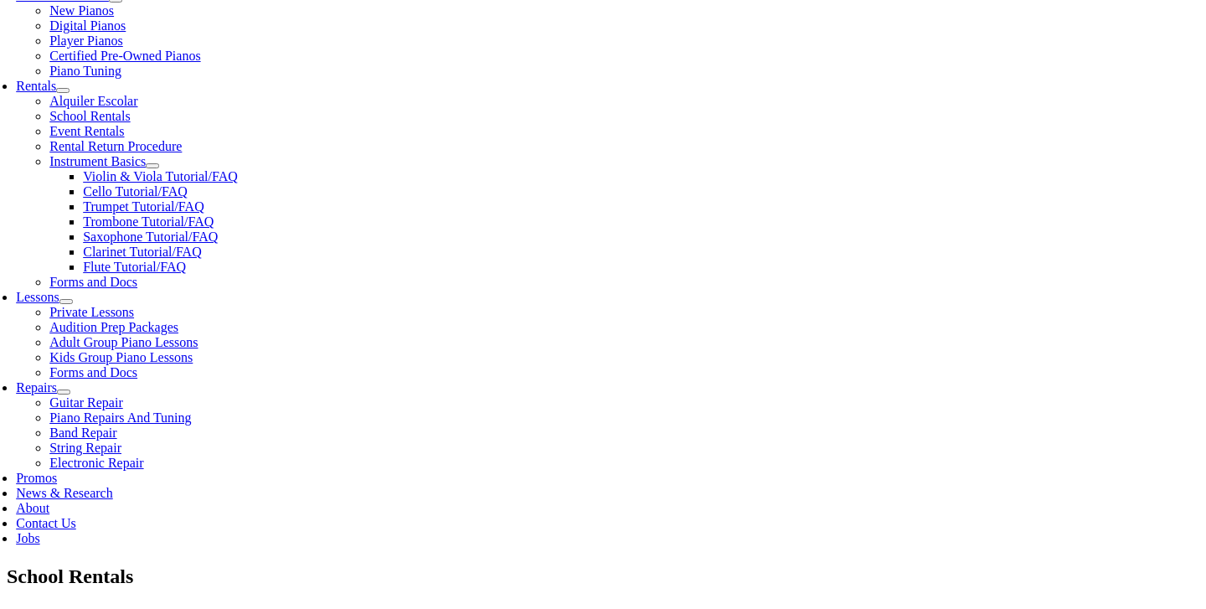
type input "m"
type input "na"
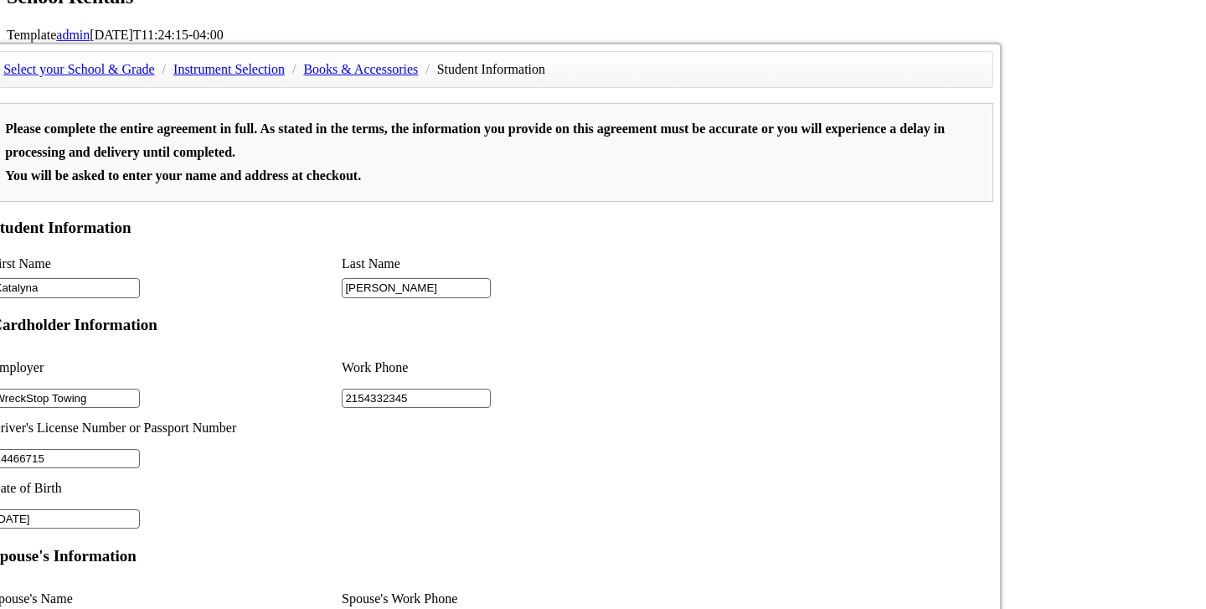
scroll to position [1119, 0]
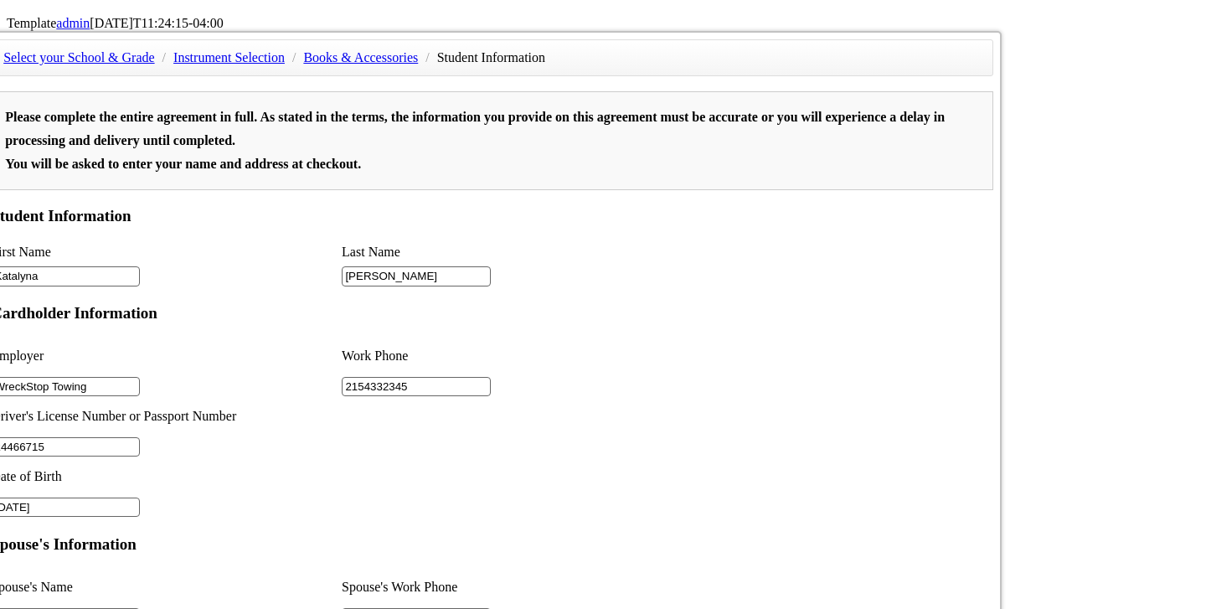
type input "na"
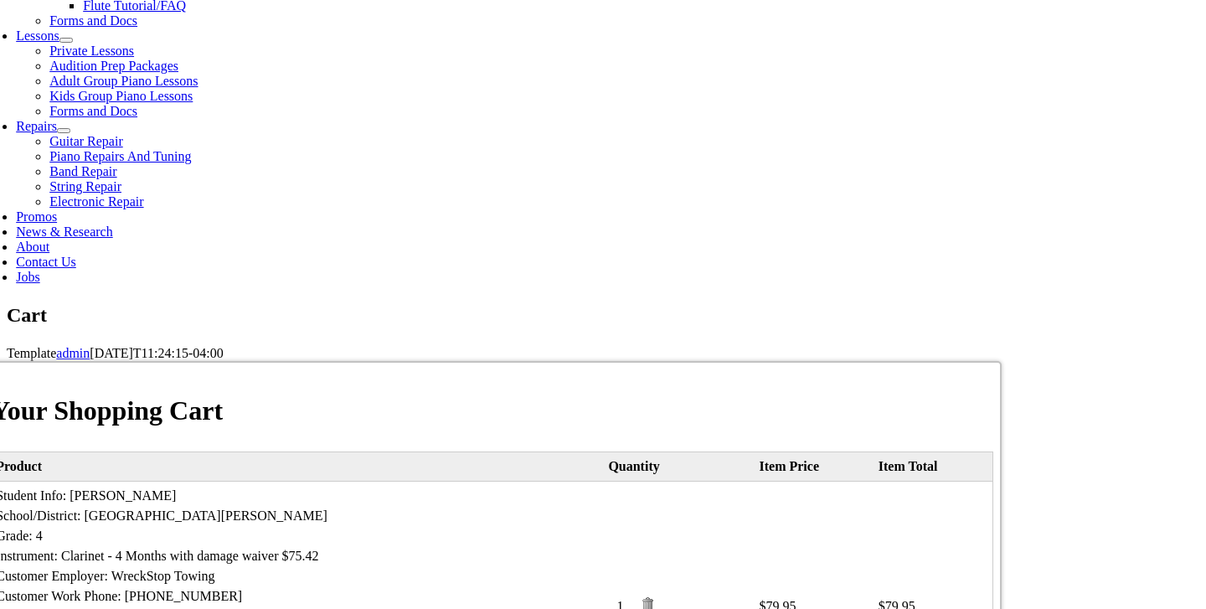
scroll to position [793, 0]
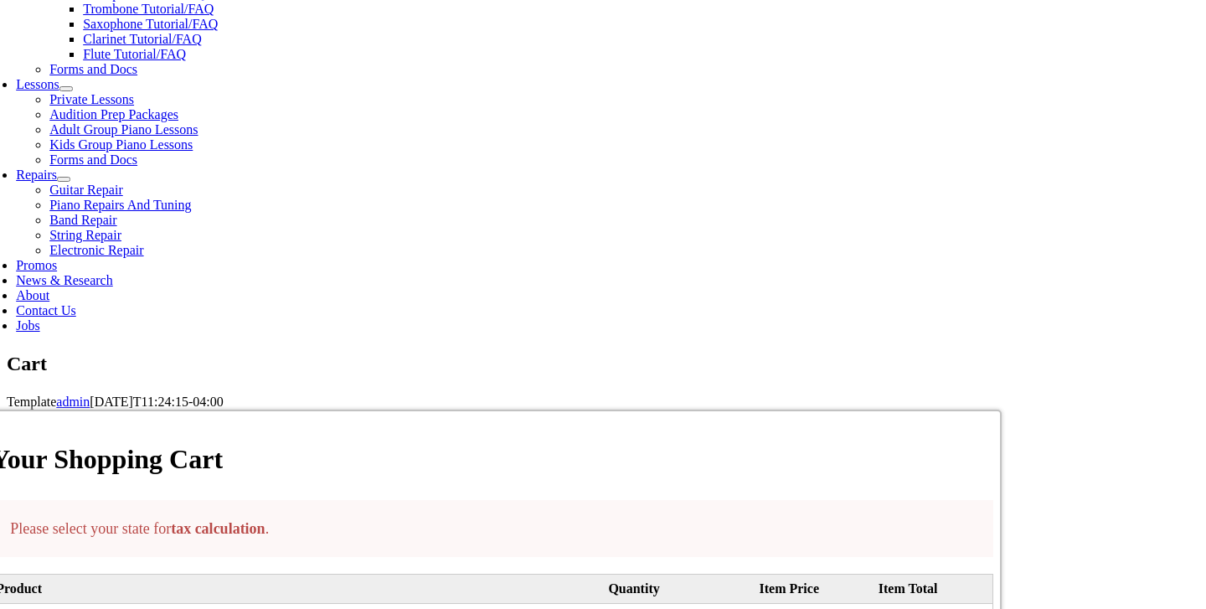
scroll to position [745, 0]
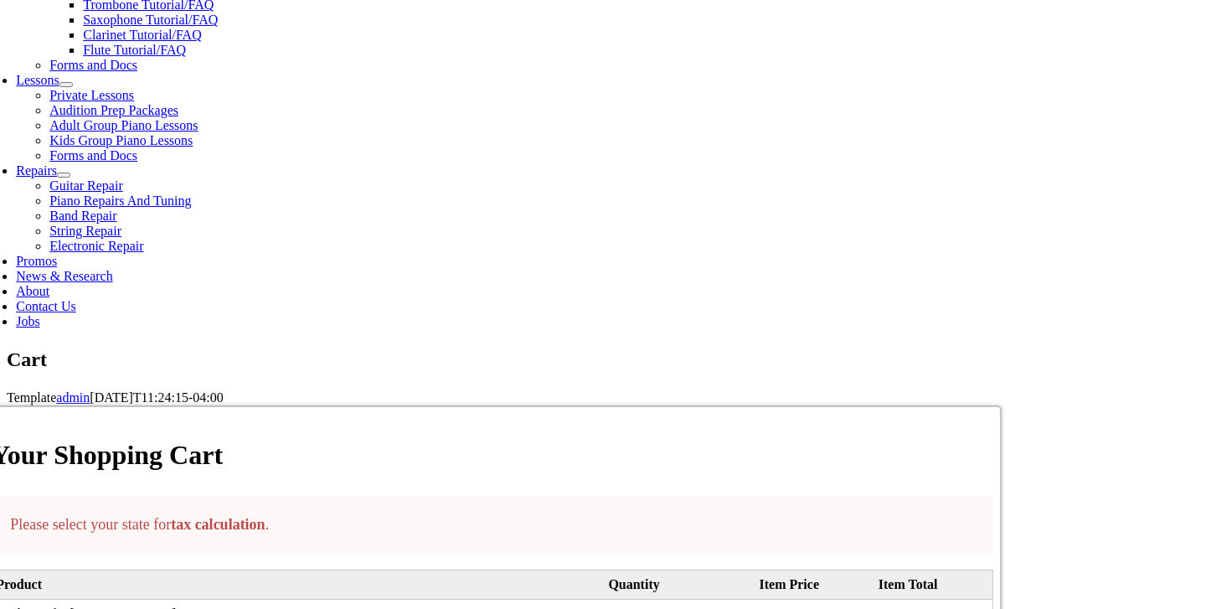
select select "PA"
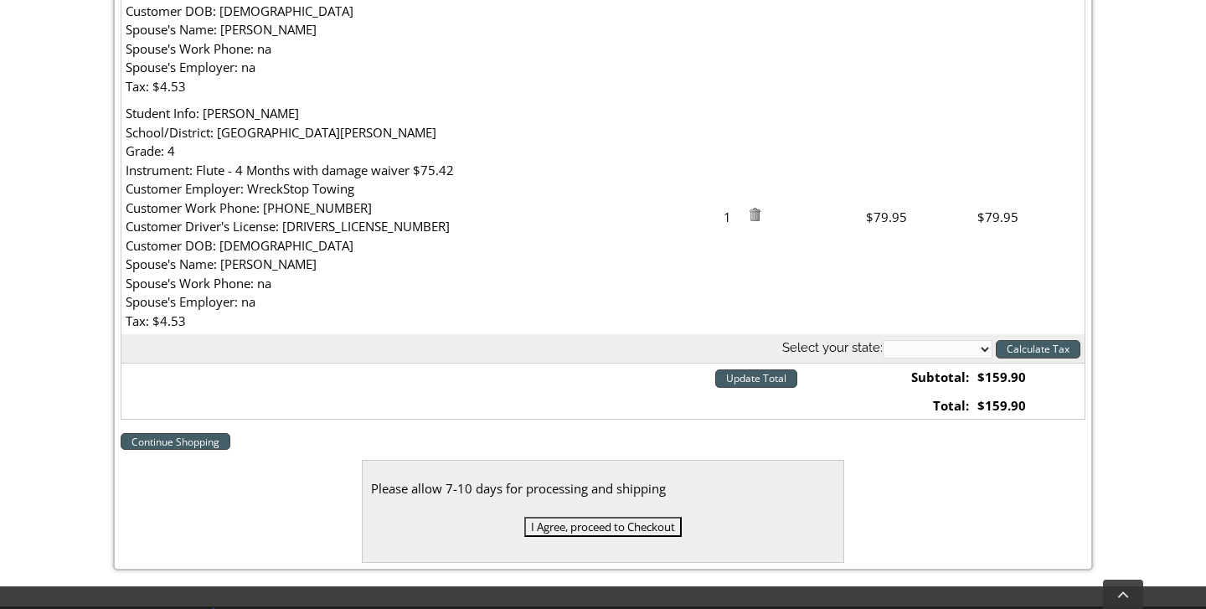
scroll to position [712, 0]
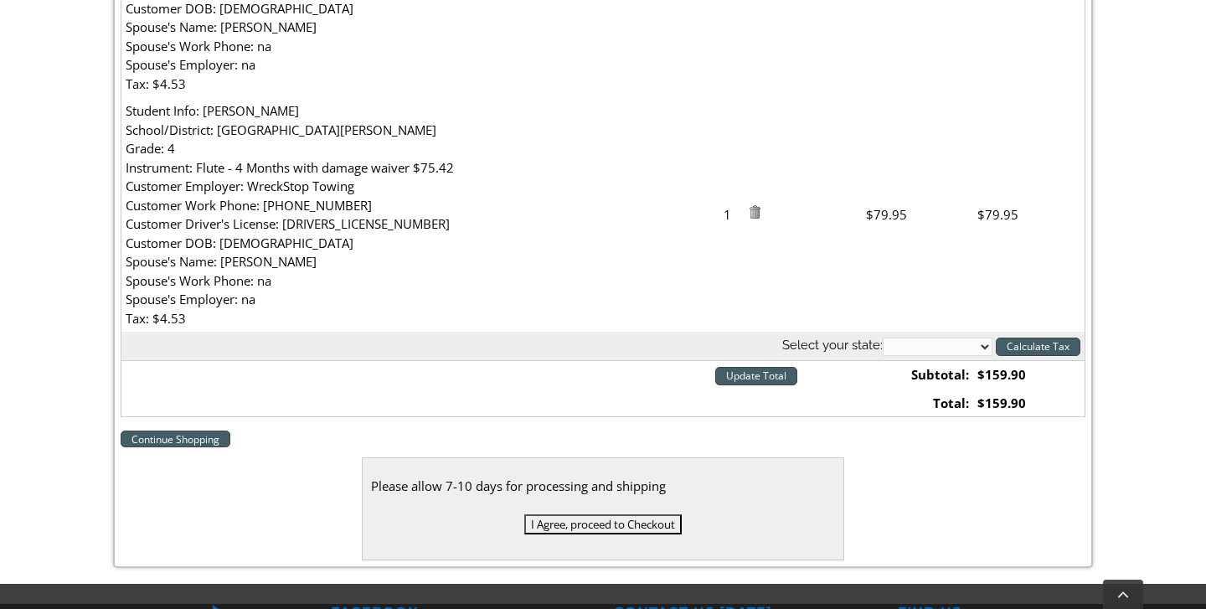
click at [624, 520] on input "I Agree, proceed to Checkout" at bounding box center [602, 524] width 157 height 20
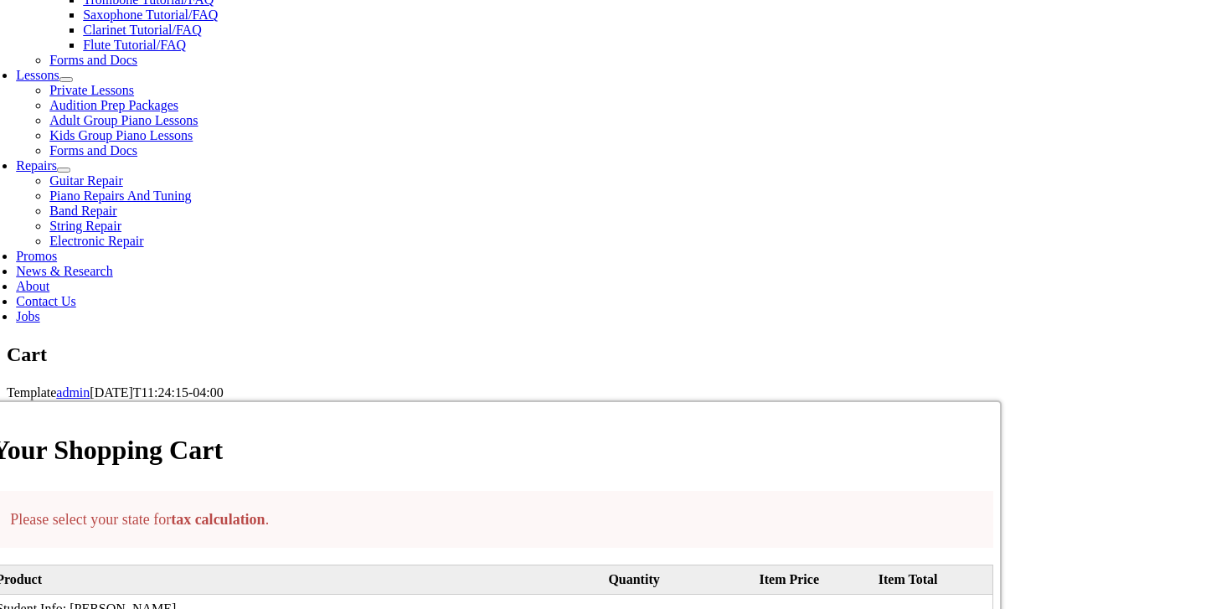
scroll to position [822, 0]
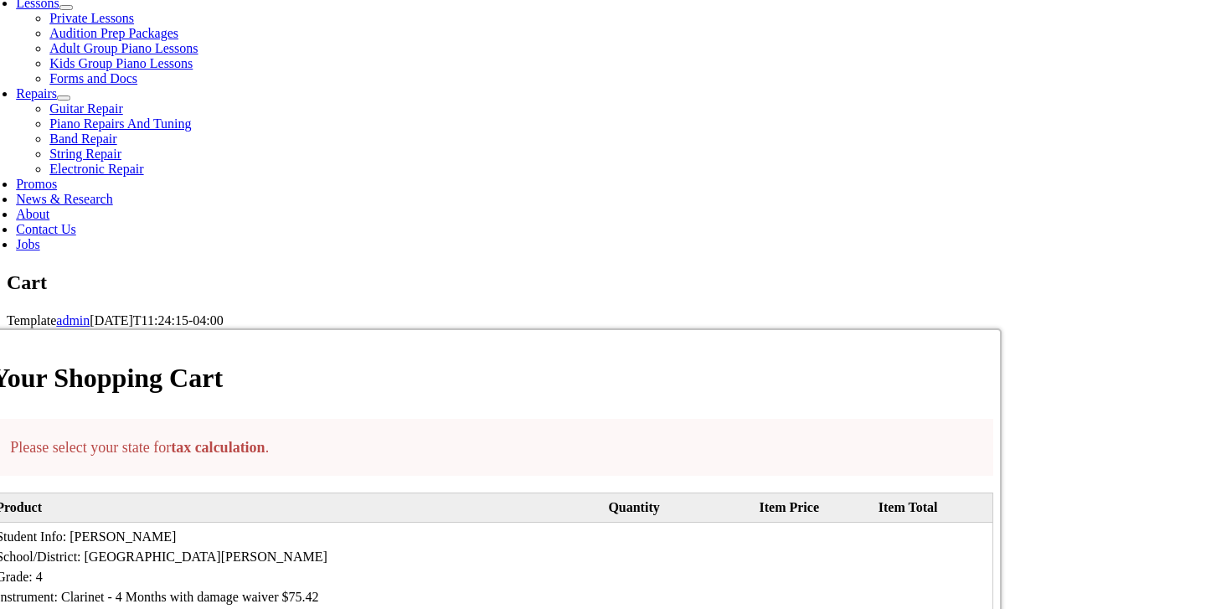
select select "PA"
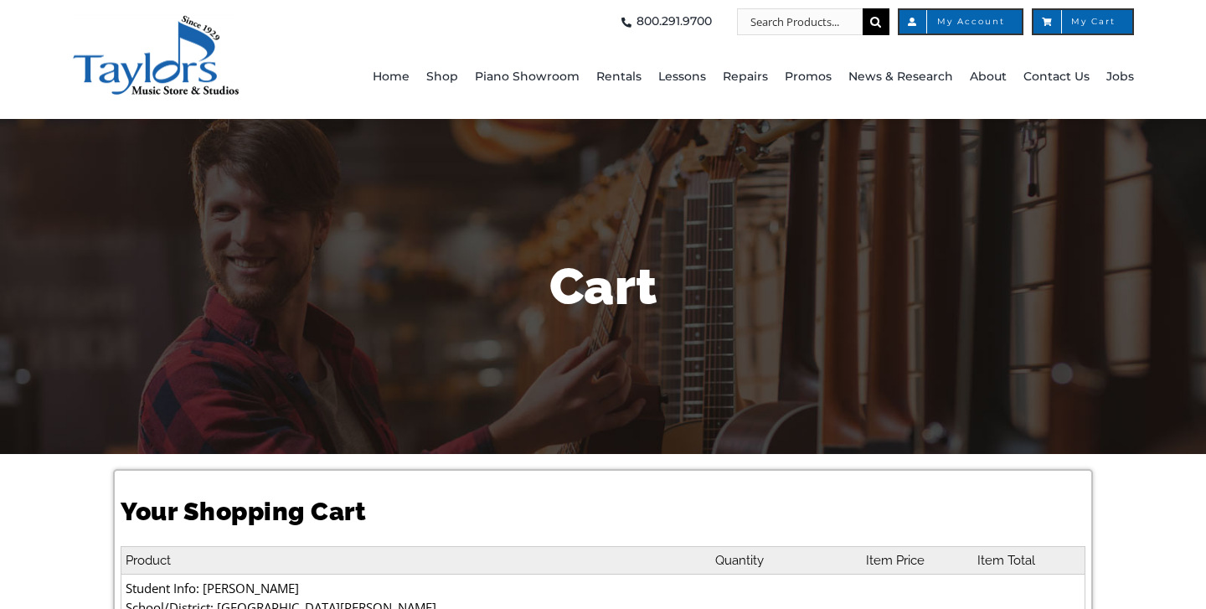
select select "PA"
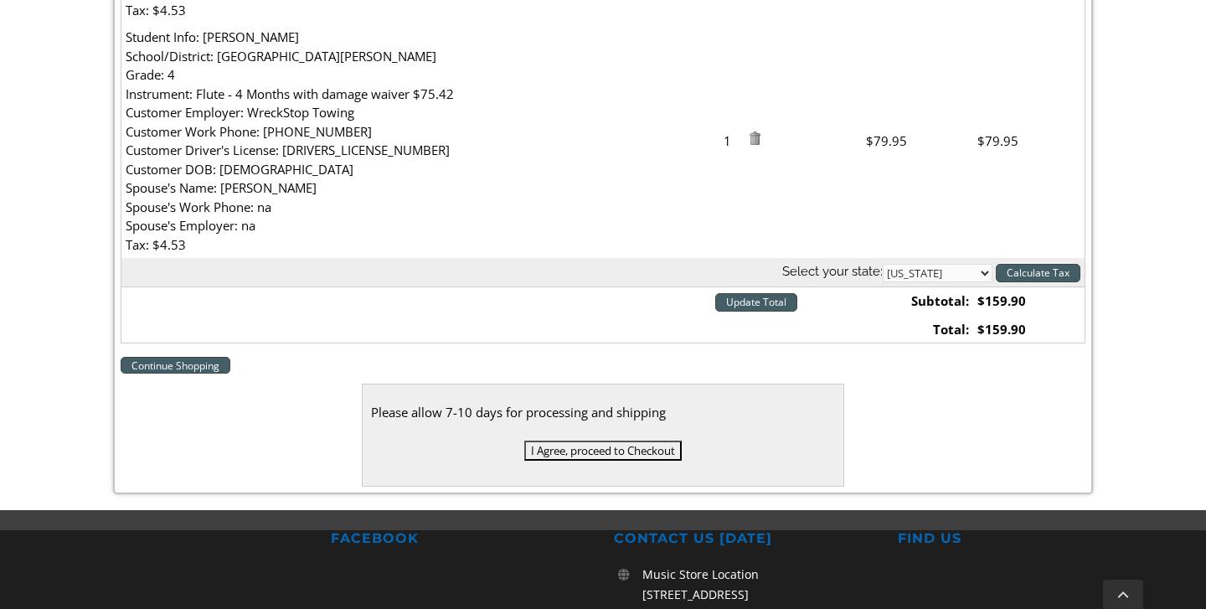
scroll to position [789, 0]
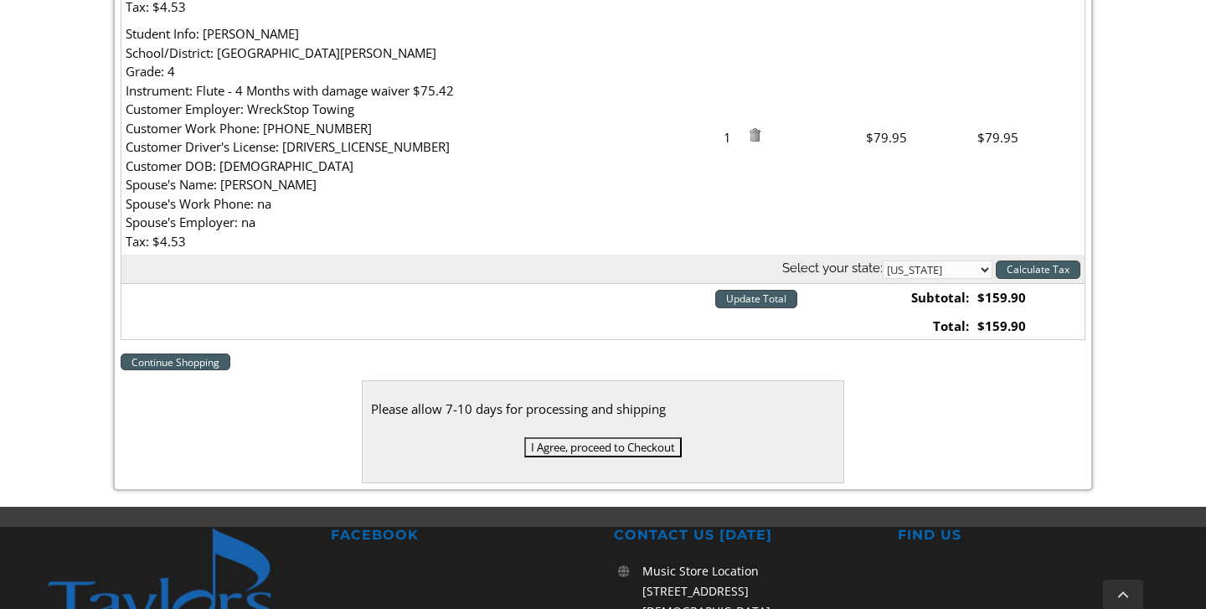
click at [639, 437] on input "I Agree, proceed to Checkout" at bounding box center [602, 447] width 157 height 20
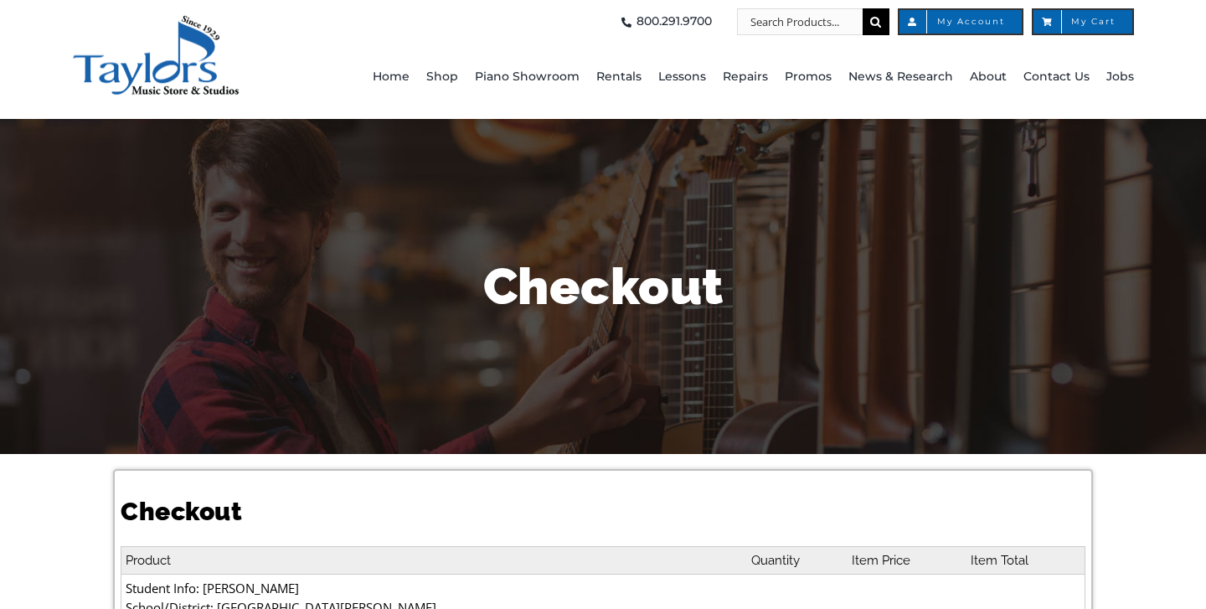
select select
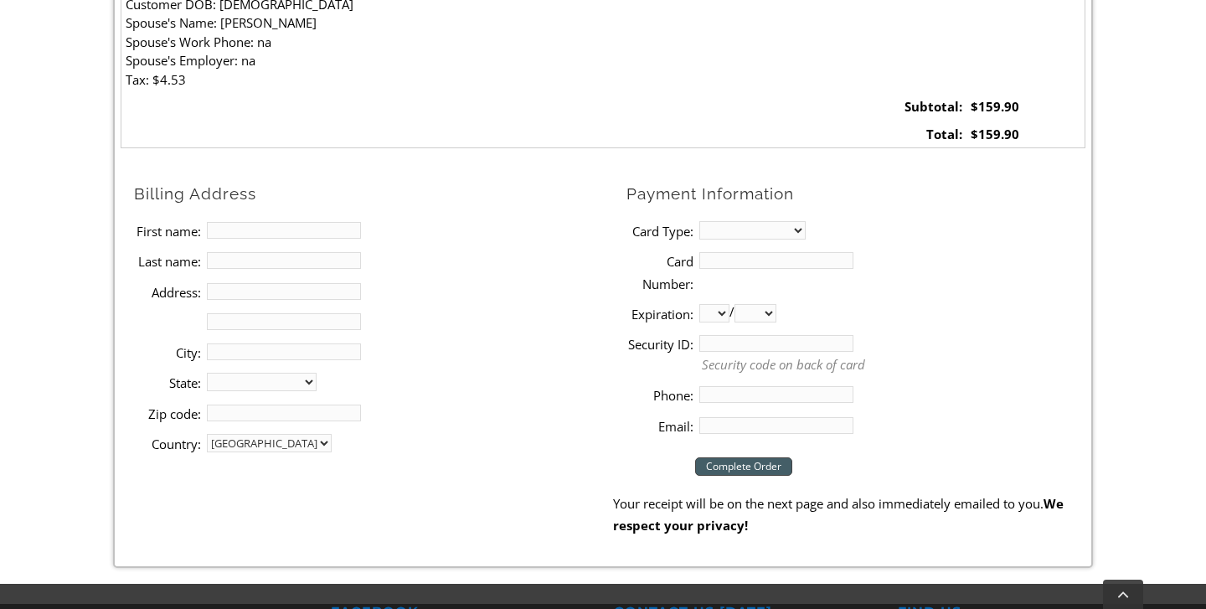
scroll to position [961, 0]
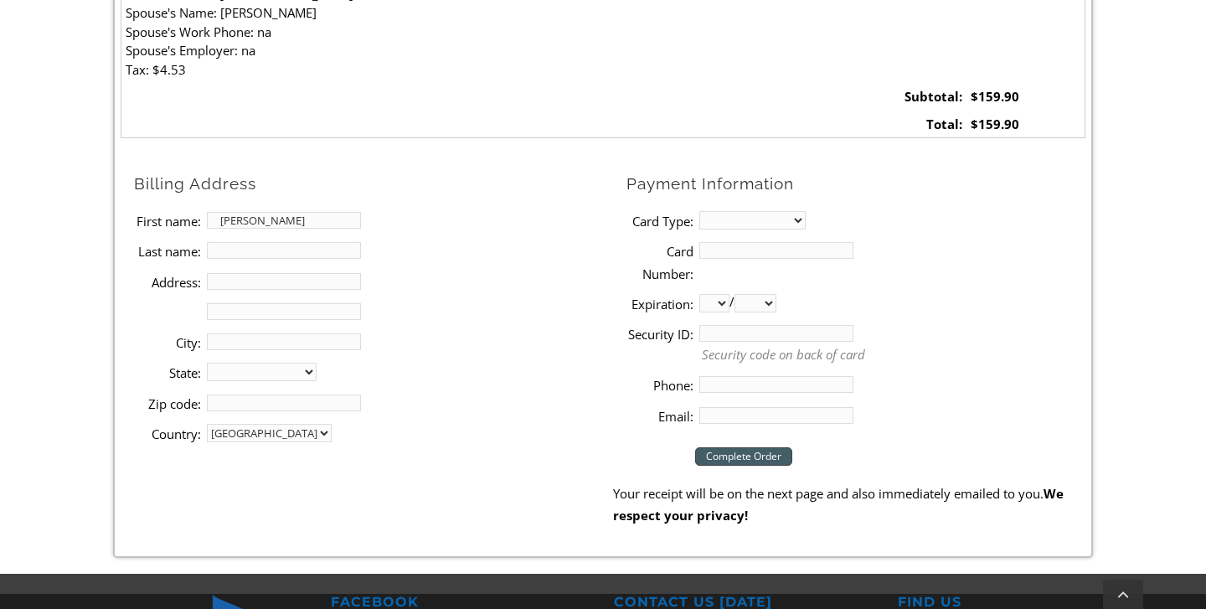
type input "[PERSON_NAME]"
type input "Savage"
type input "[STREET_ADDRESS]"
type input "Downingtown"
select select "PA"
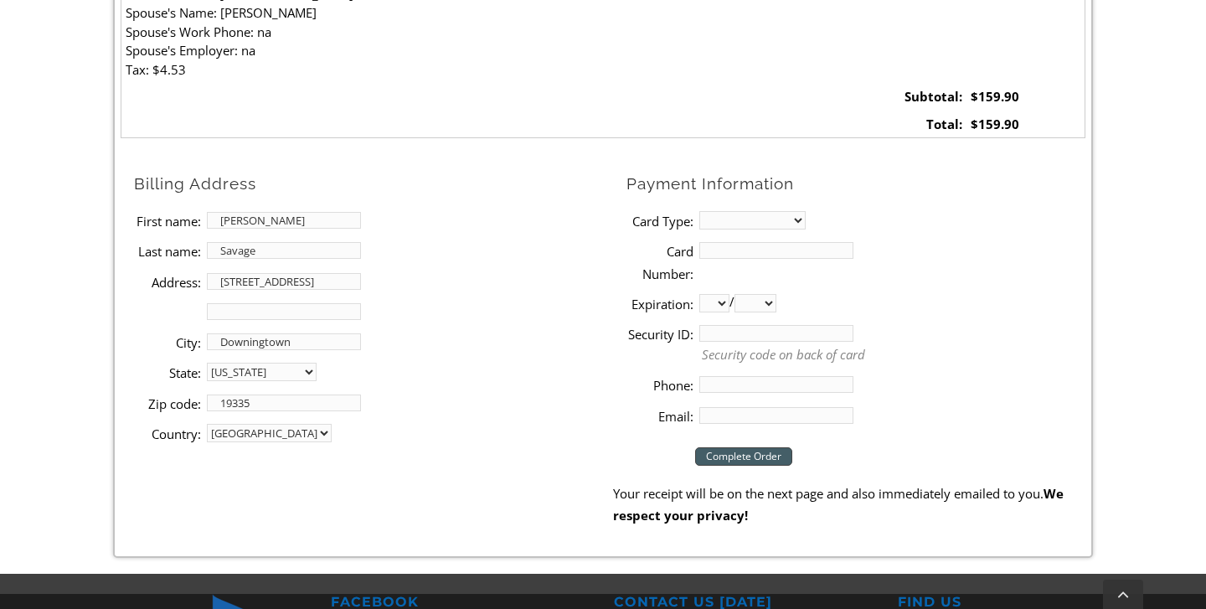
type input "19335"
select select "visa"
click at [735, 242] on input "Card Number:" at bounding box center [776, 250] width 154 height 17
type input "[CREDIT_CARD_NUMBER]"
select select "11"
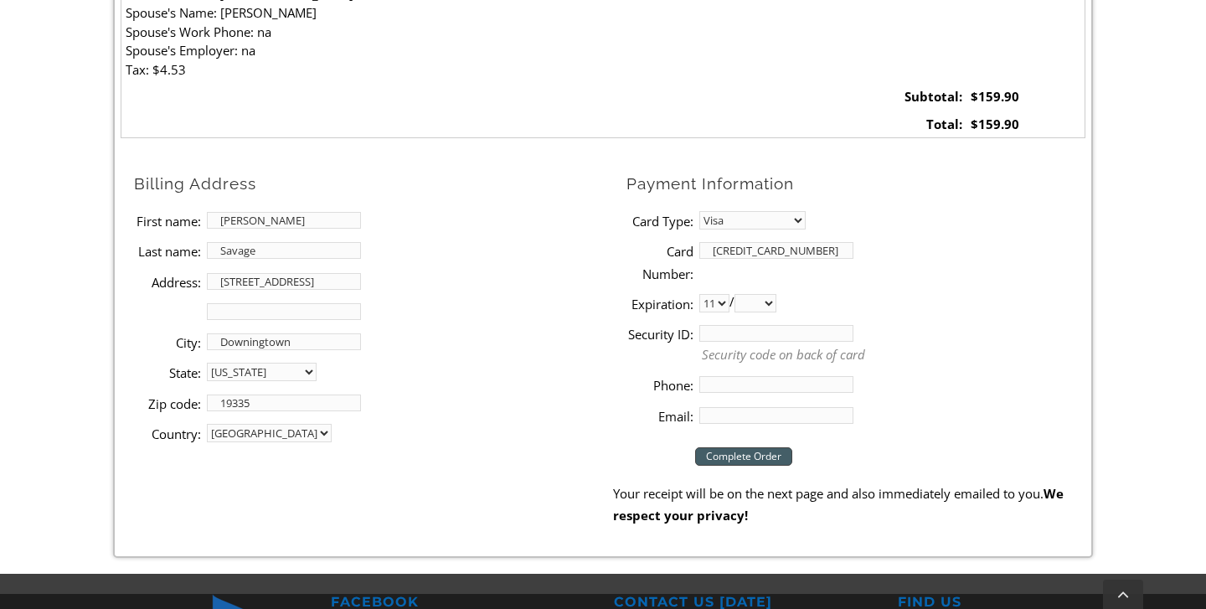
select select "2028"
type input "023"
click at [725, 376] on input "Phone:" at bounding box center [776, 384] width 154 height 17
type input "2154332345"
type input "[EMAIL_ADDRESS][DOMAIN_NAME]"
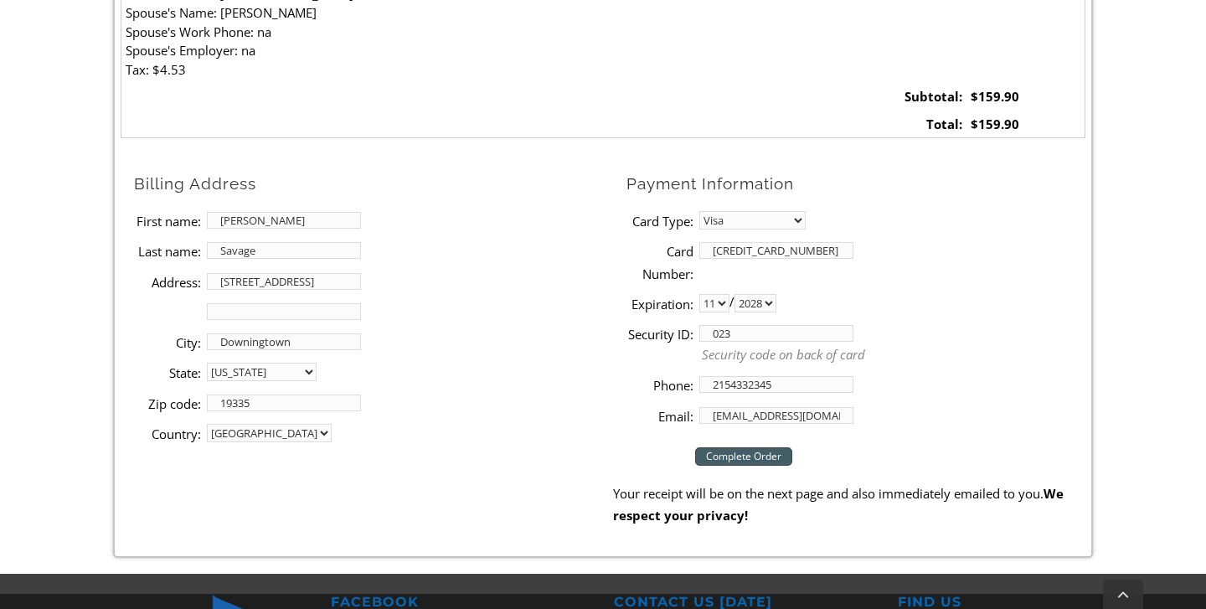
click at [750, 447] on input "Complete Order" at bounding box center [743, 456] width 97 height 18
